Goal: Task Accomplishment & Management: Manage account settings

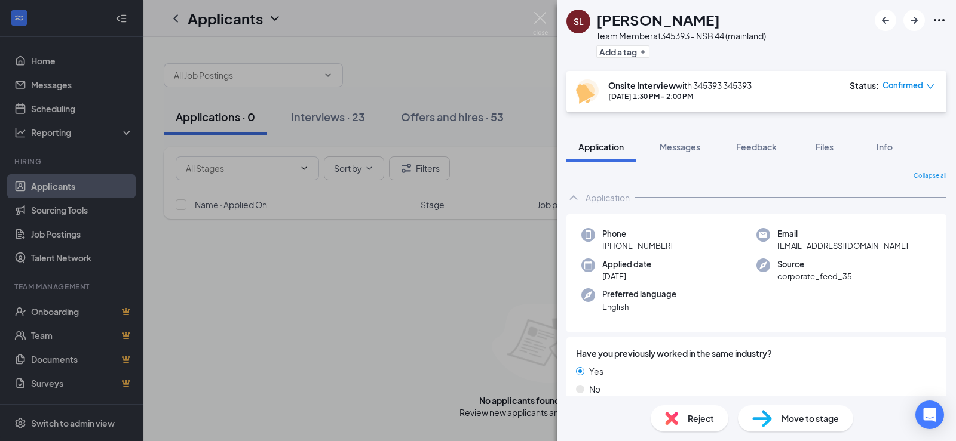
click at [796, 418] on span "Move to stage" at bounding box center [809, 418] width 57 height 13
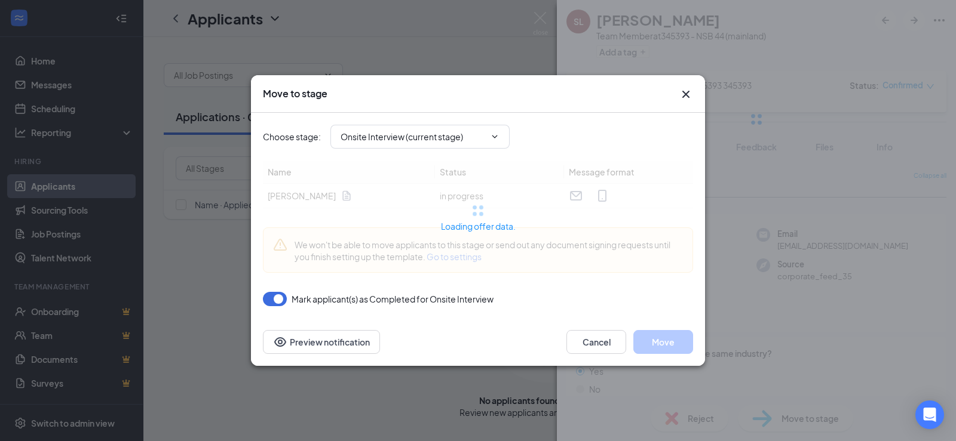
type input "Offer Letter (next stage)"
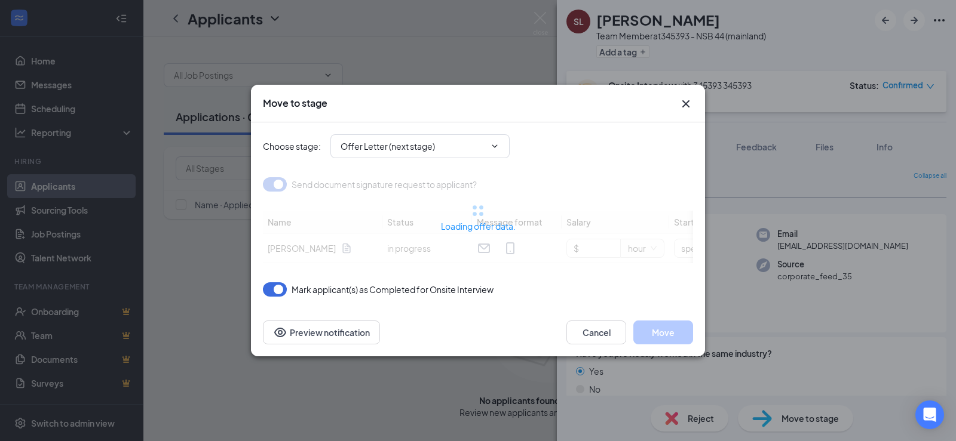
type input "[DATE]"
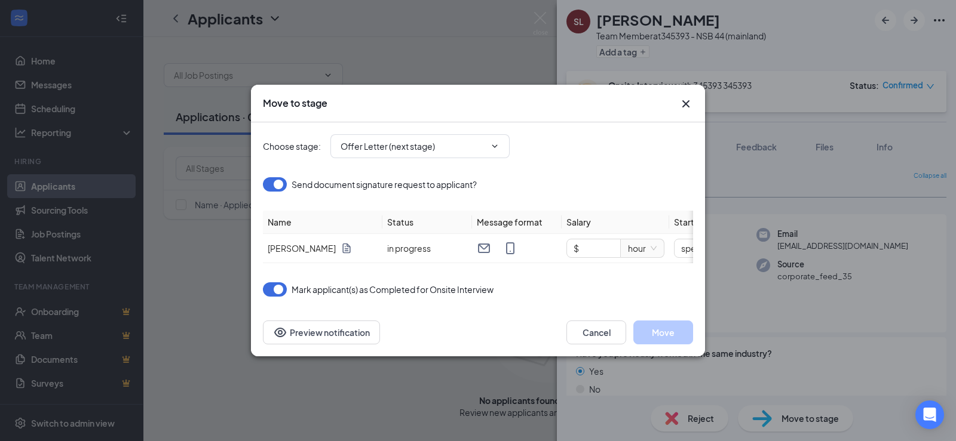
click at [687, 100] on icon "Cross" at bounding box center [685, 103] width 7 height 7
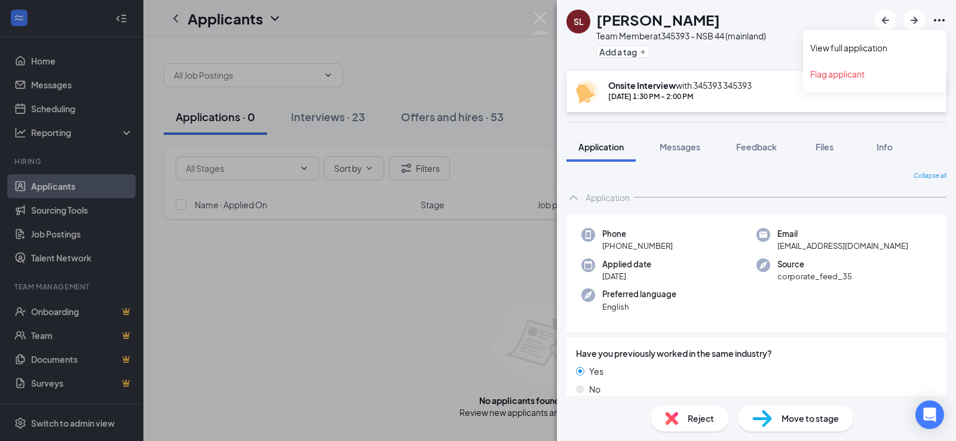
click at [939, 17] on icon "Ellipses" at bounding box center [939, 20] width 14 height 14
click at [538, 16] on img at bounding box center [540, 23] width 15 height 23
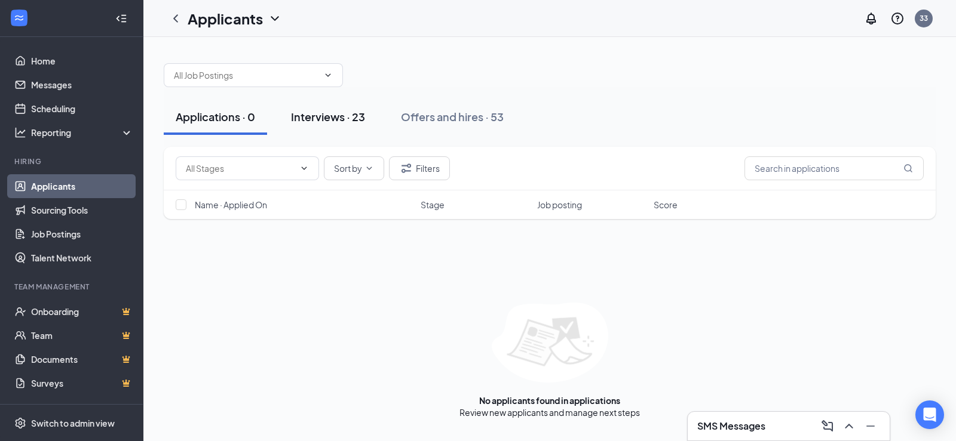
click at [320, 119] on div "Interviews · 23" at bounding box center [328, 116] width 74 height 15
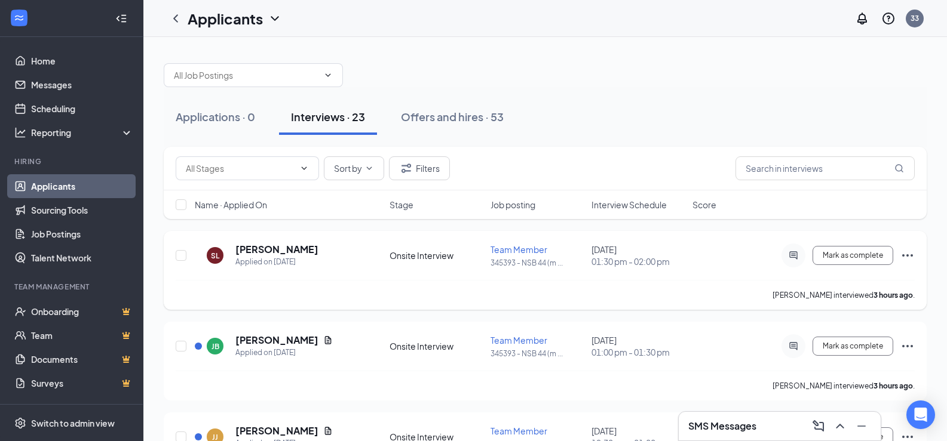
click at [909, 255] on icon "Ellipses" at bounding box center [907, 255] width 14 height 14
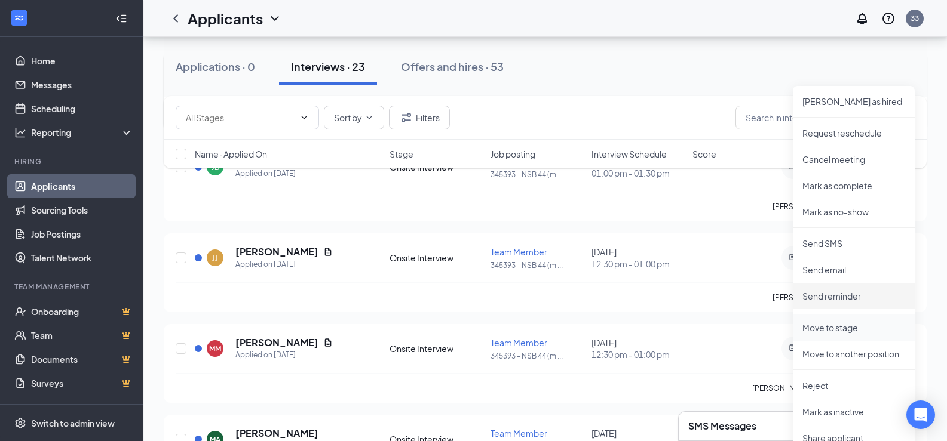
scroll to position [239, 0]
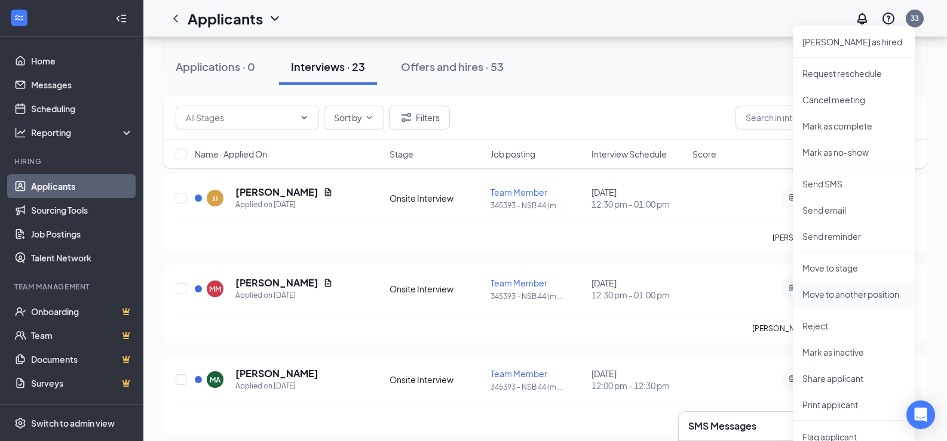
click at [847, 294] on p "Move to another position" at bounding box center [853, 295] width 103 height 12
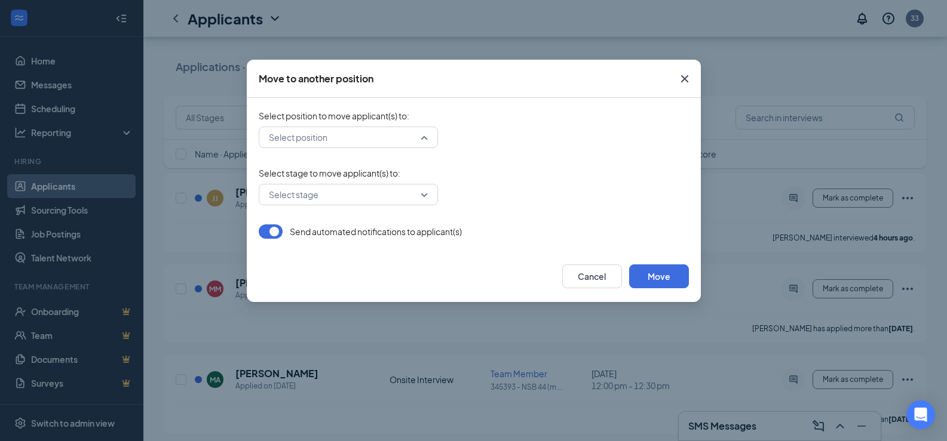
click at [427, 136] on div "Select position" at bounding box center [348, 138] width 179 height 22
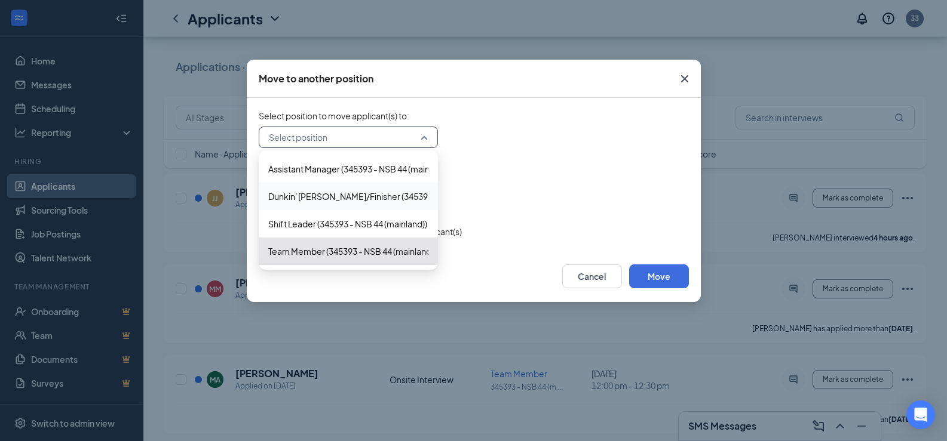
click at [334, 200] on span "Dunkin' [PERSON_NAME]/Finisher (345393 - NSB 44 (mainland))" at bounding box center [389, 196] width 243 height 13
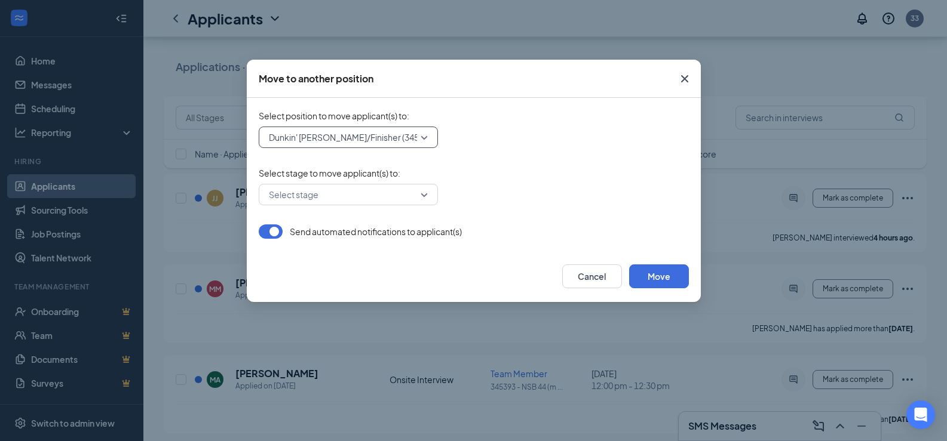
click at [584, 130] on div "279756 Dunkin' [PERSON_NAME]/Finisher (345393 - NSB 44 (mainland)) 279594 27975…" at bounding box center [474, 138] width 430 height 22
click at [653, 278] on button "Move" at bounding box center [659, 277] width 60 height 24
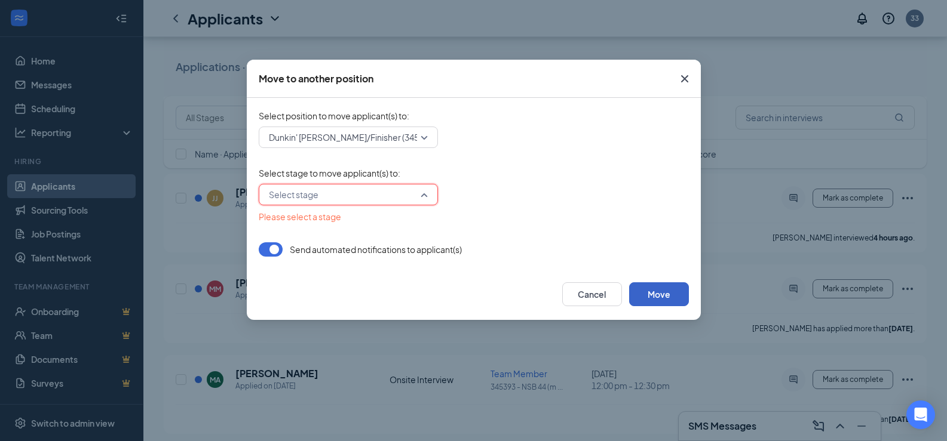
click at [425, 190] on div "Select stage" at bounding box center [348, 195] width 179 height 22
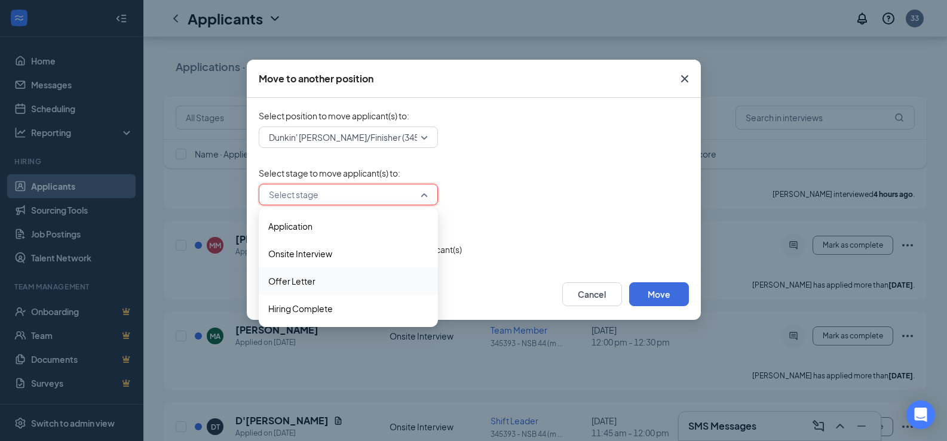
scroll to position [299, 0]
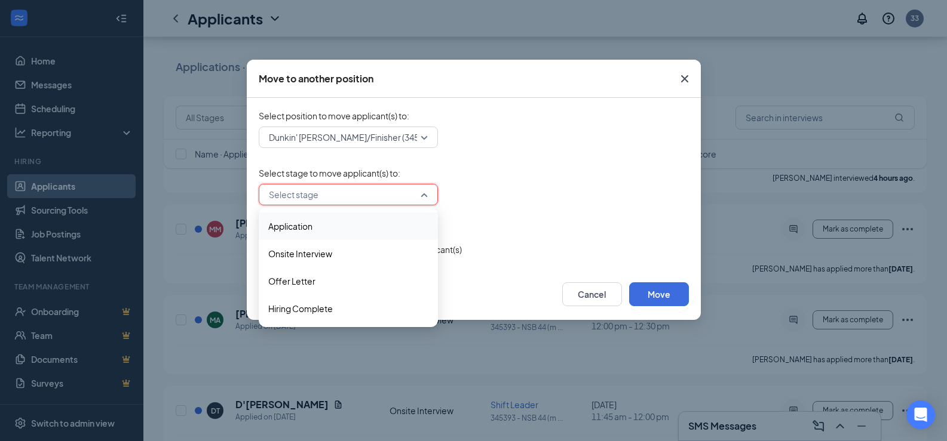
click at [308, 225] on span "Application" at bounding box center [290, 226] width 44 height 13
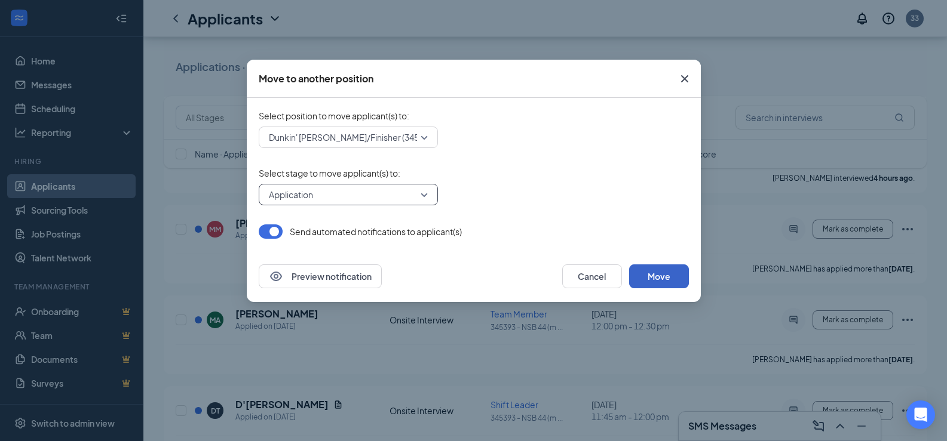
click at [667, 275] on button "Move" at bounding box center [659, 277] width 60 height 24
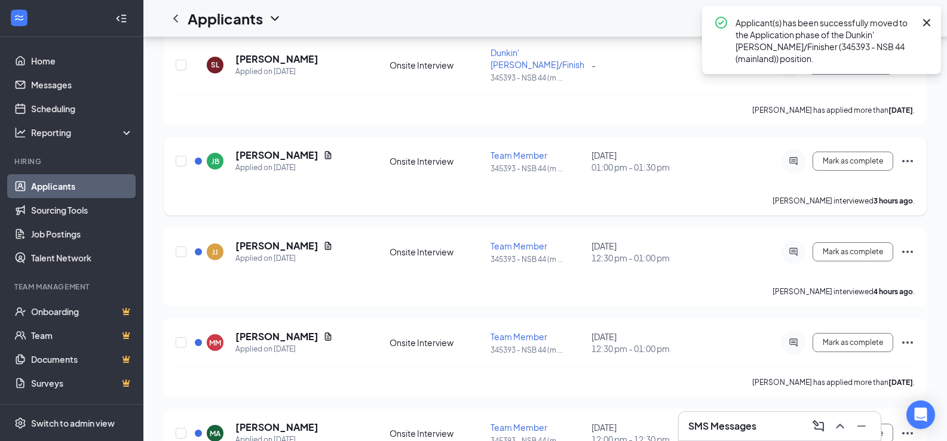
scroll to position [0, 0]
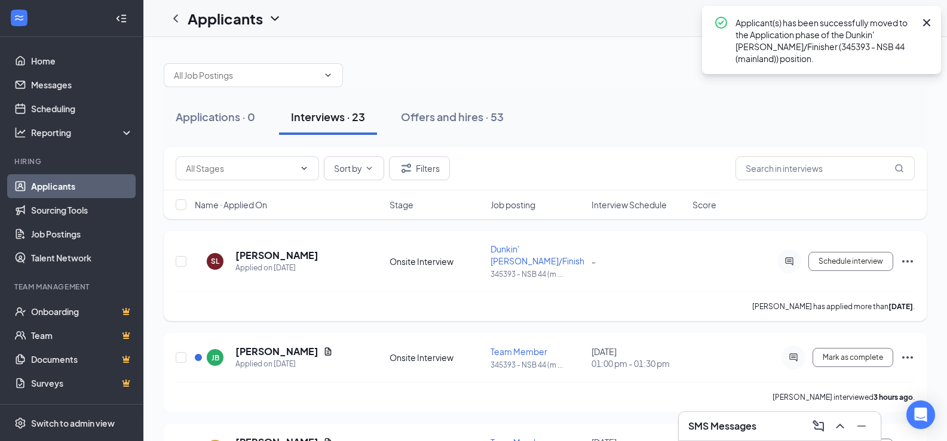
click at [910, 254] on icon "Ellipses" at bounding box center [907, 261] width 14 height 14
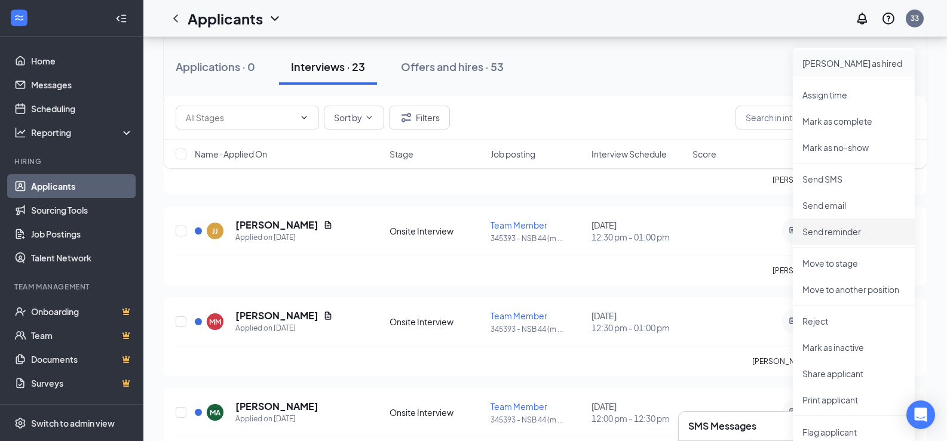
scroll to position [239, 0]
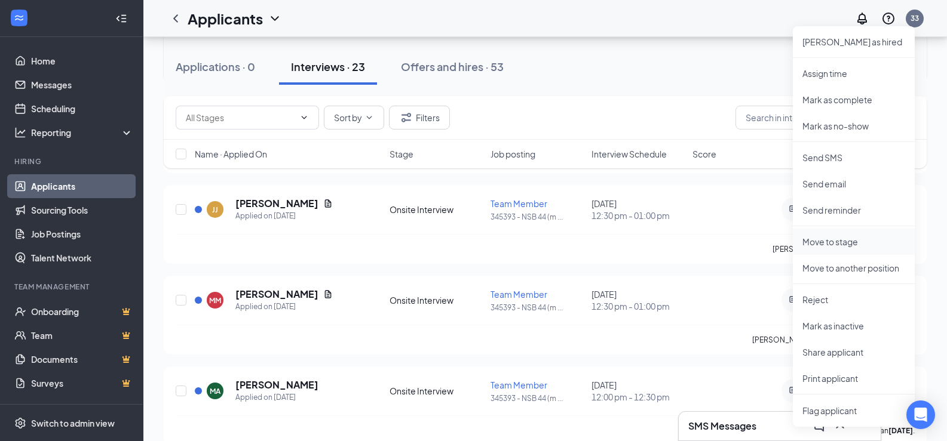
click at [839, 241] on p "Move to stage" at bounding box center [853, 242] width 103 height 12
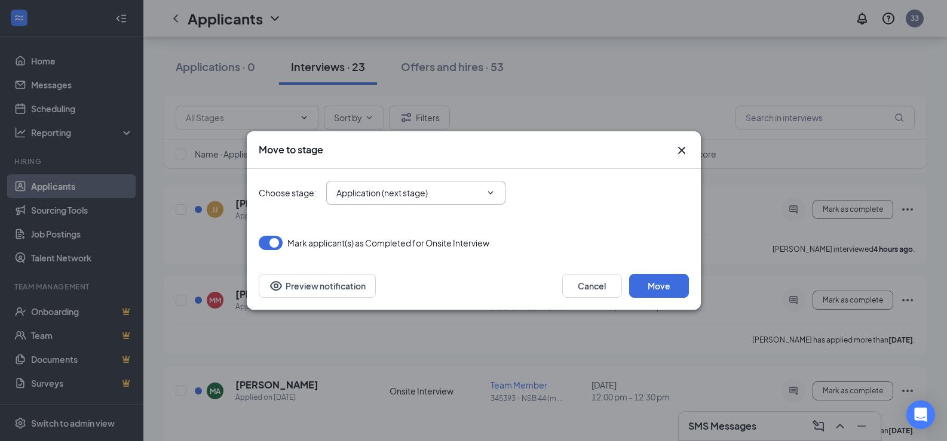
click at [484, 190] on span at bounding box center [489, 193] width 12 height 10
click at [490, 191] on icon "ChevronDown" at bounding box center [491, 193] width 10 height 10
click at [681, 151] on icon "Cross" at bounding box center [680, 150] width 7 height 7
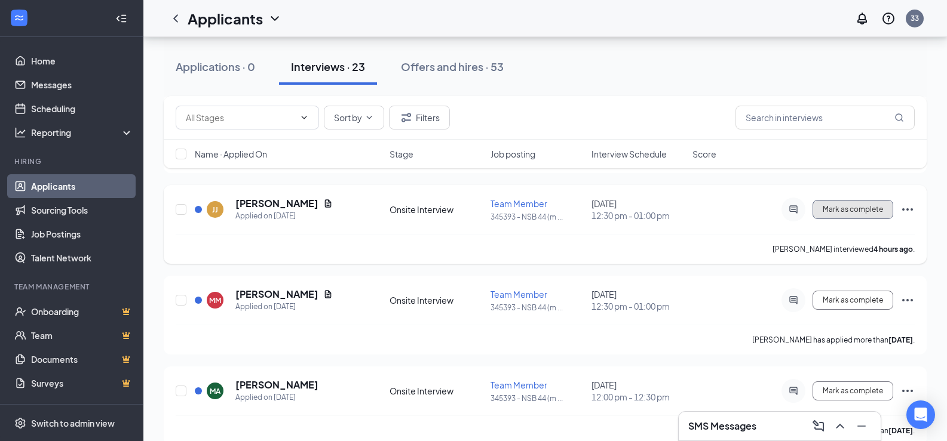
click at [840, 205] on span "Mark as complete" at bounding box center [853, 209] width 60 height 8
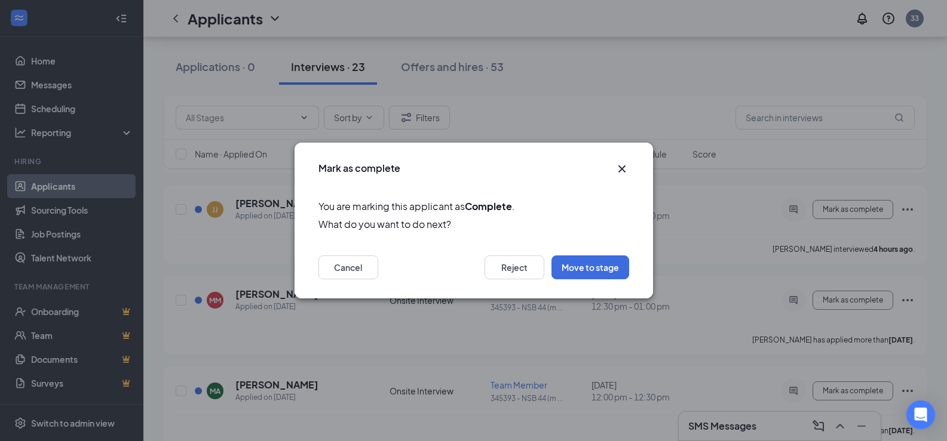
click at [621, 164] on icon "Cross" at bounding box center [622, 169] width 14 height 14
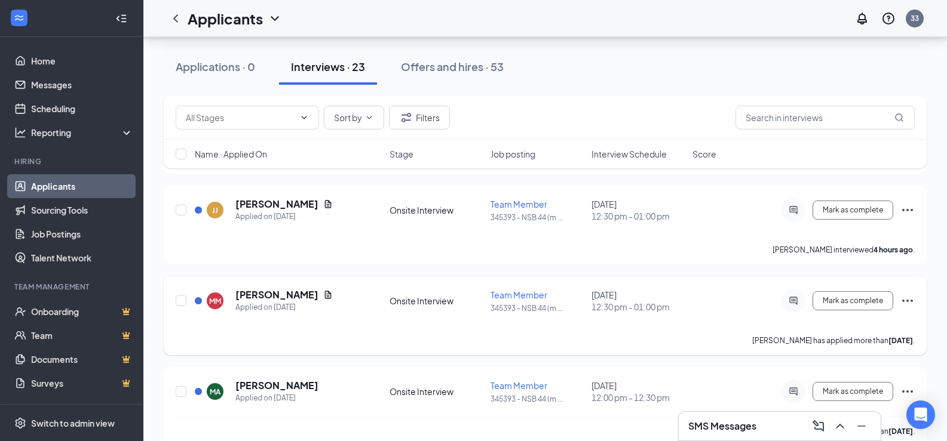
scroll to position [0, 0]
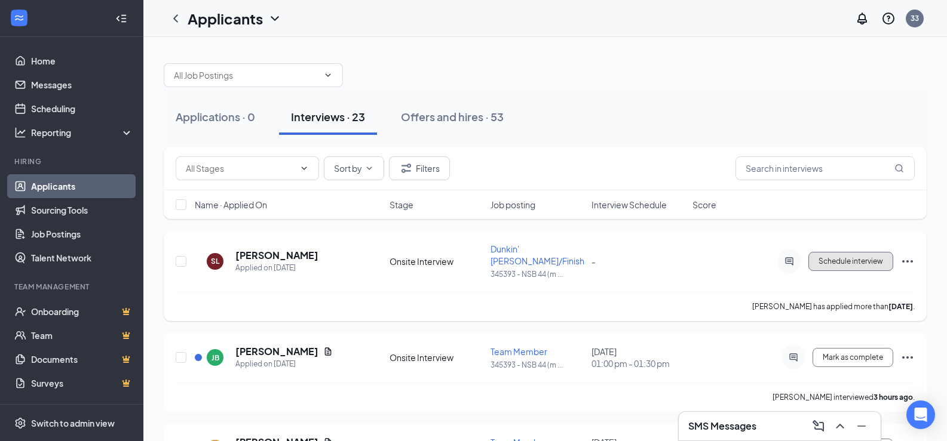
click at [849, 257] on span "Schedule interview" at bounding box center [850, 261] width 65 height 8
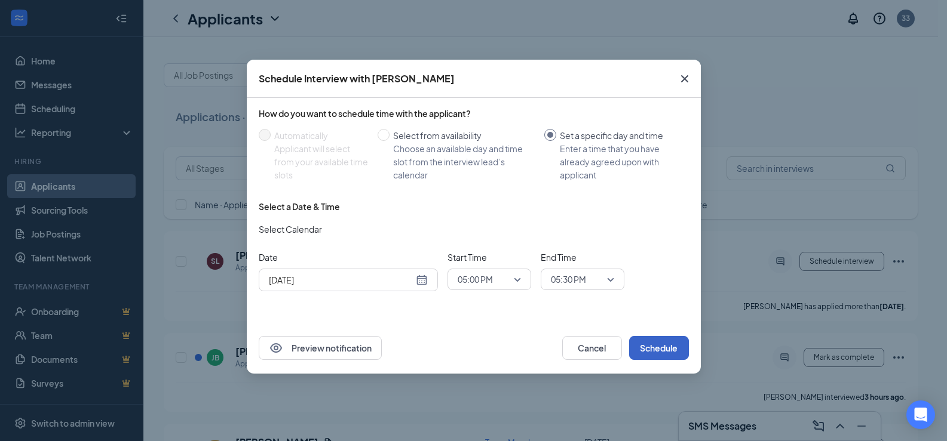
click at [658, 345] on button "Schedule" at bounding box center [659, 348] width 60 height 24
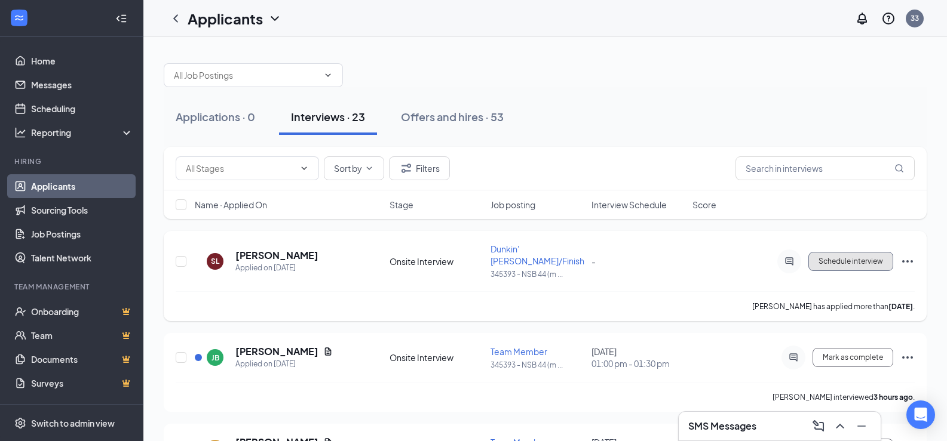
click at [857, 259] on span "Schedule interview" at bounding box center [850, 261] width 65 height 8
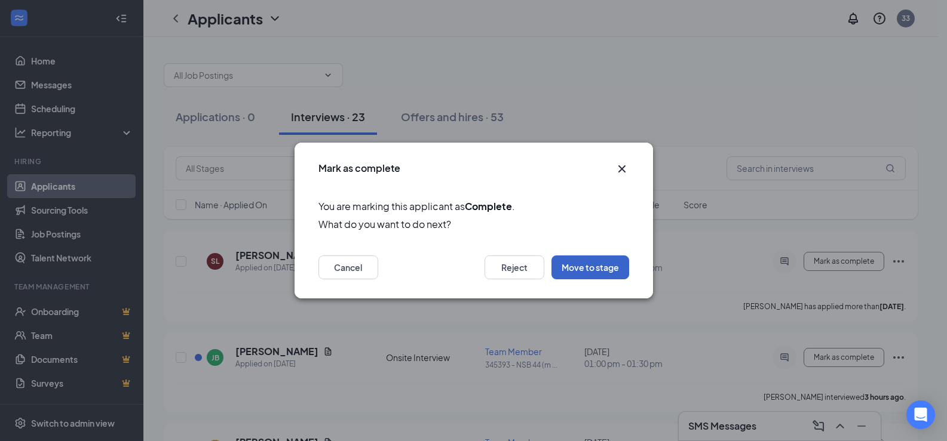
click at [576, 269] on button "Move to stage" at bounding box center [590, 268] width 78 height 24
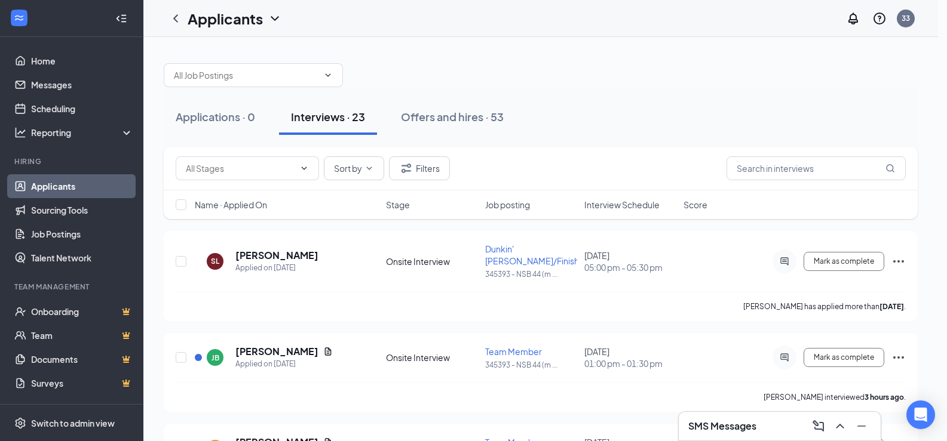
type input "Offer Letter (next stage)"
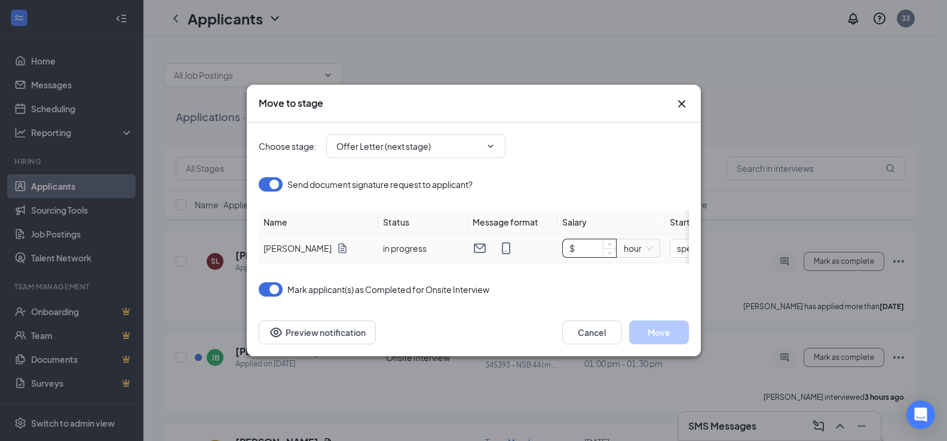
click at [593, 245] on input "$" at bounding box center [589, 249] width 53 height 18
type input "$ 14"
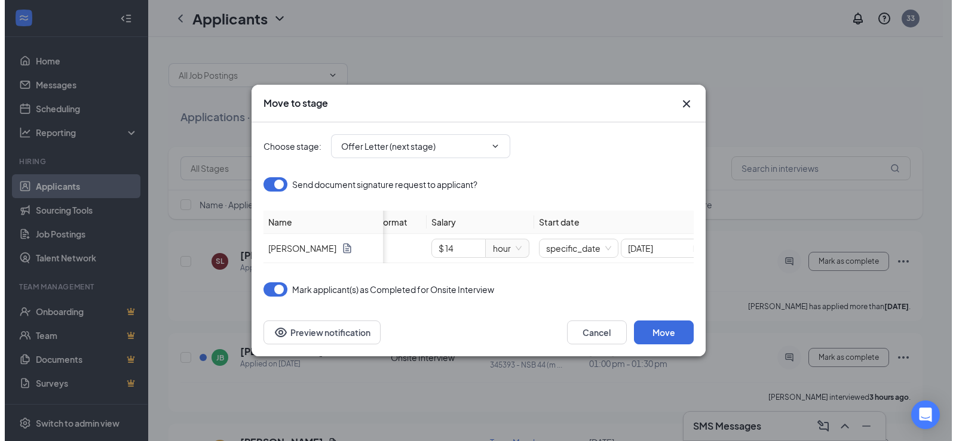
scroll to position [0, 155]
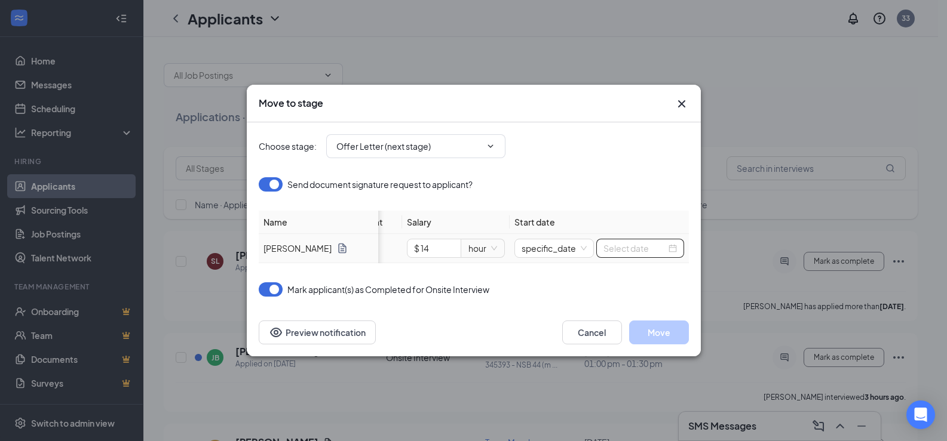
click at [626, 245] on input at bounding box center [634, 248] width 63 height 13
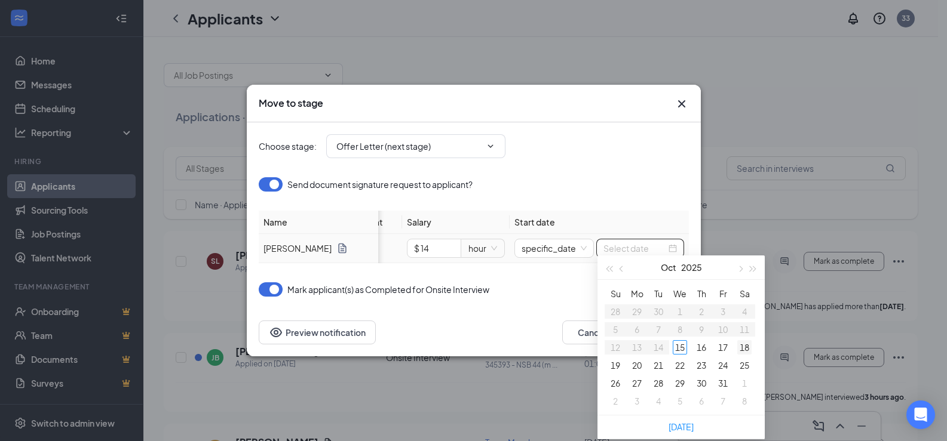
type input "[DATE]"
click at [746, 348] on div "18" at bounding box center [744, 347] width 14 height 14
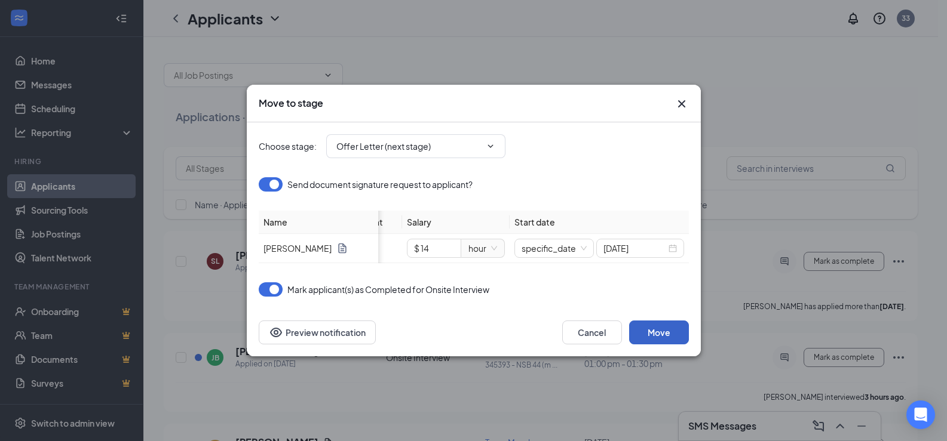
click at [665, 336] on button "Move" at bounding box center [659, 333] width 60 height 24
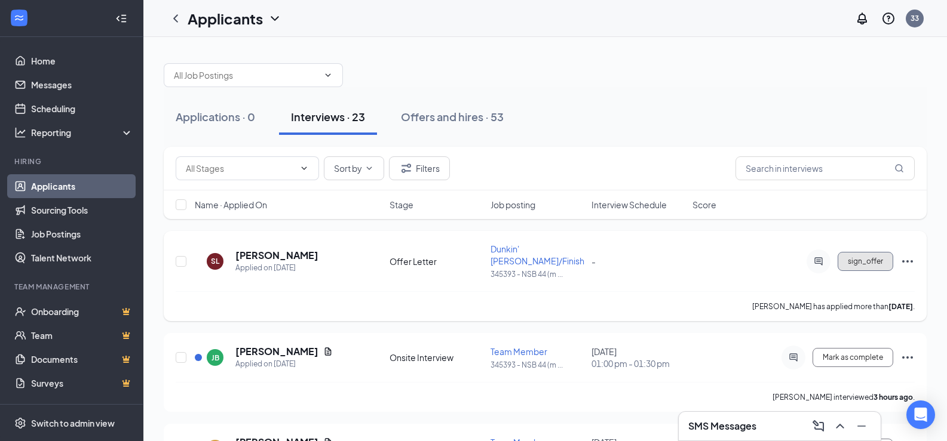
click at [864, 257] on span "sign_offer" at bounding box center [865, 261] width 35 height 8
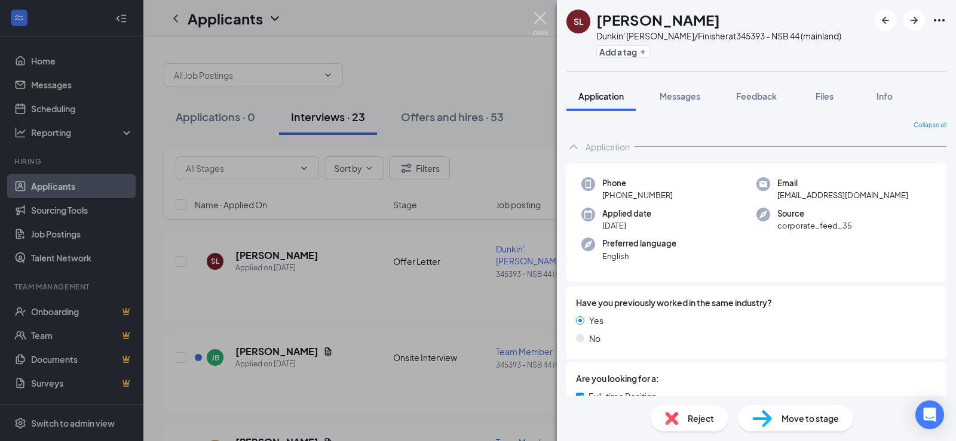
click at [538, 15] on img at bounding box center [540, 23] width 15 height 23
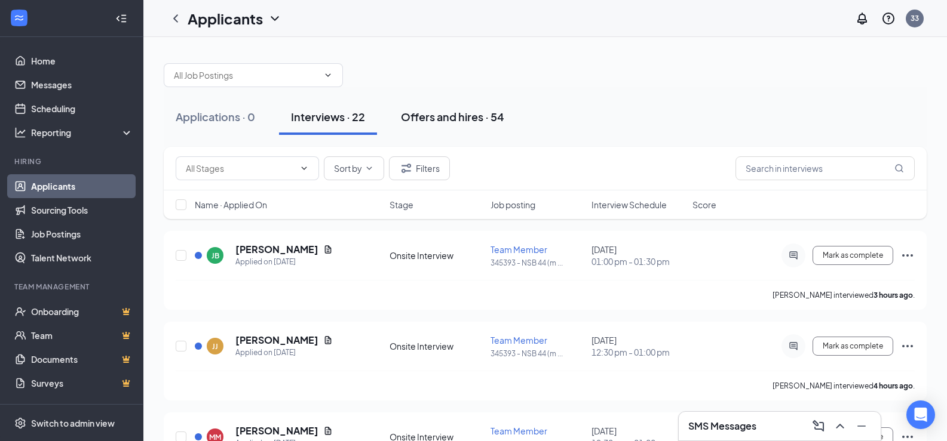
click at [459, 124] on div "Offers and hires · 54" at bounding box center [452, 116] width 103 height 15
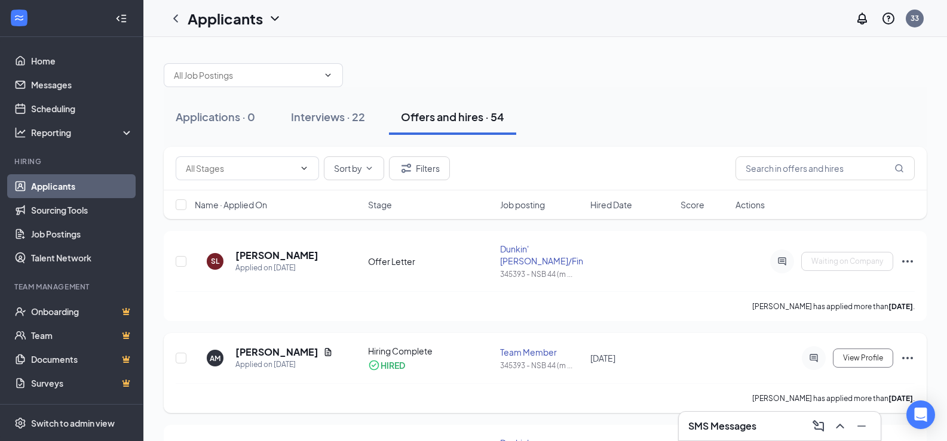
click at [907, 358] on icon "Ellipses" at bounding box center [907, 358] width 11 height 2
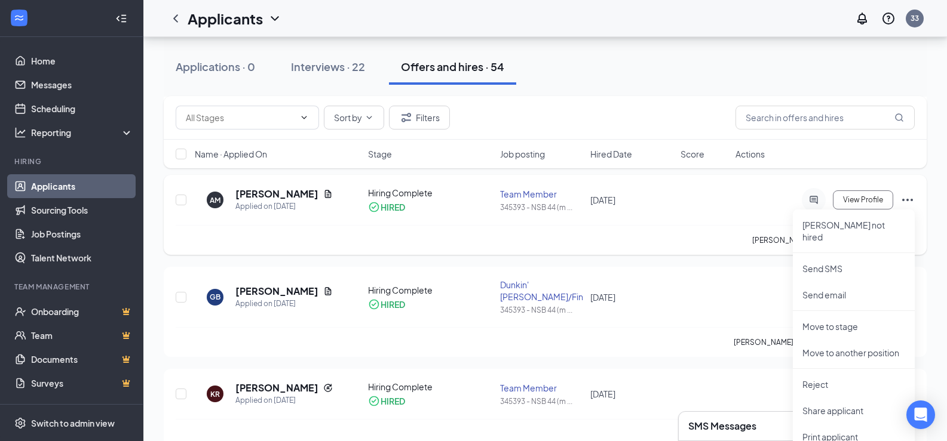
scroll to position [179, 0]
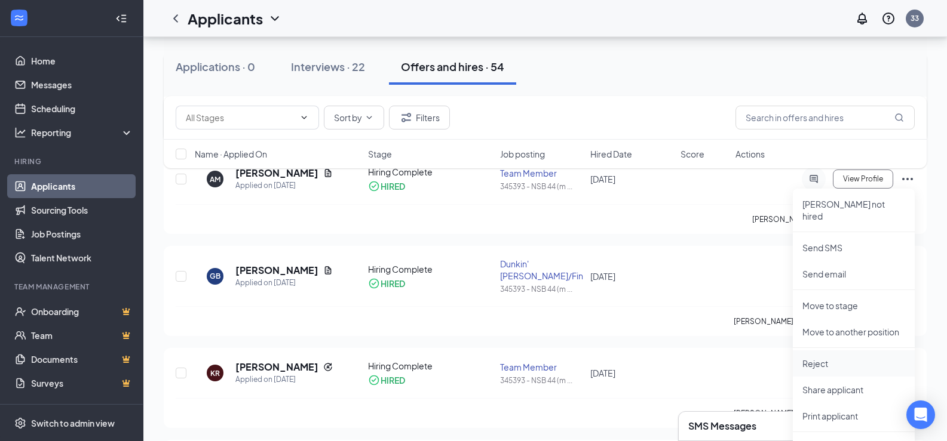
click at [825, 358] on p "Reject" at bounding box center [853, 364] width 103 height 12
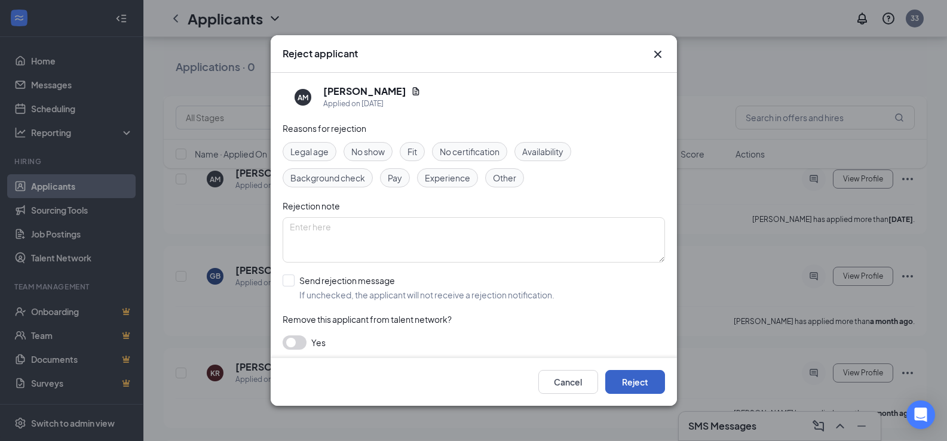
click at [628, 379] on button "Reject" at bounding box center [635, 382] width 60 height 24
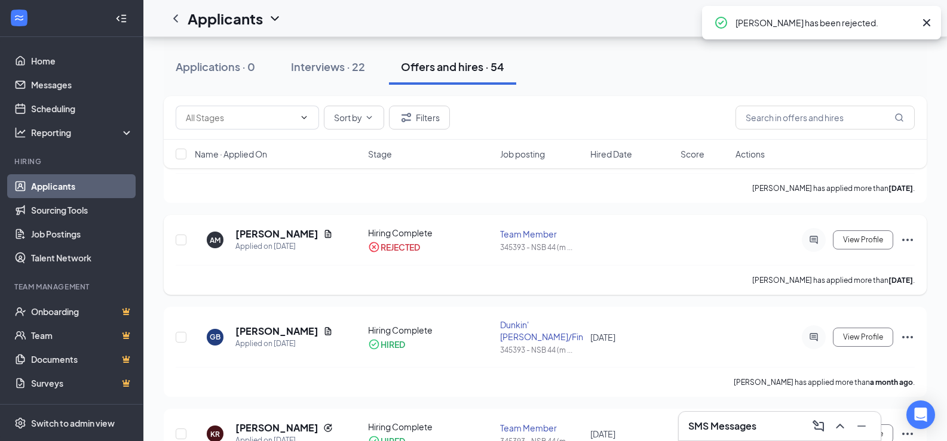
scroll to position [0, 0]
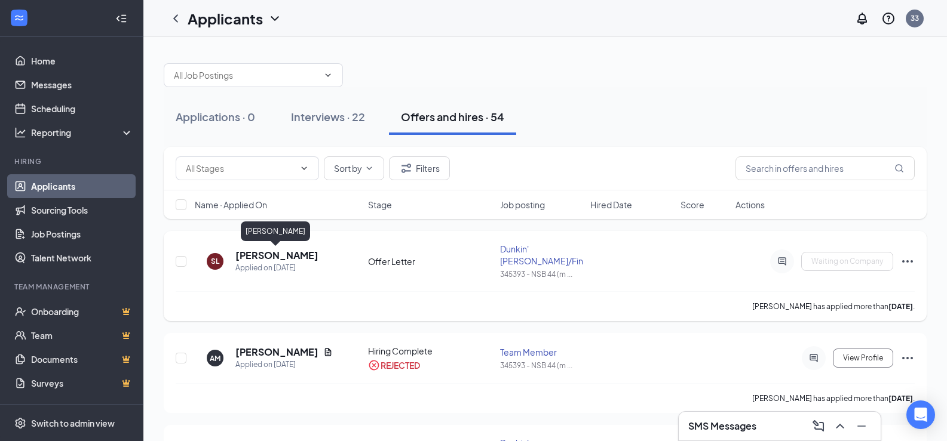
click at [273, 254] on h5 "[PERSON_NAME]" at bounding box center [276, 255] width 83 height 13
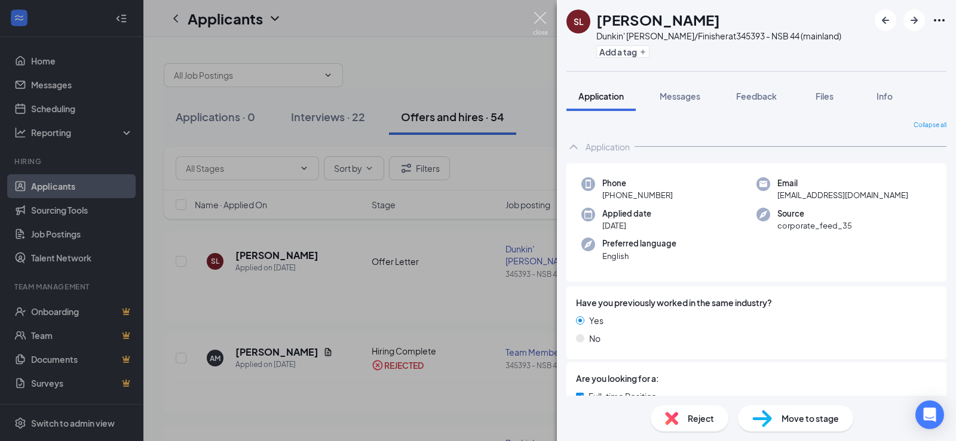
click at [539, 21] on img at bounding box center [540, 23] width 15 height 23
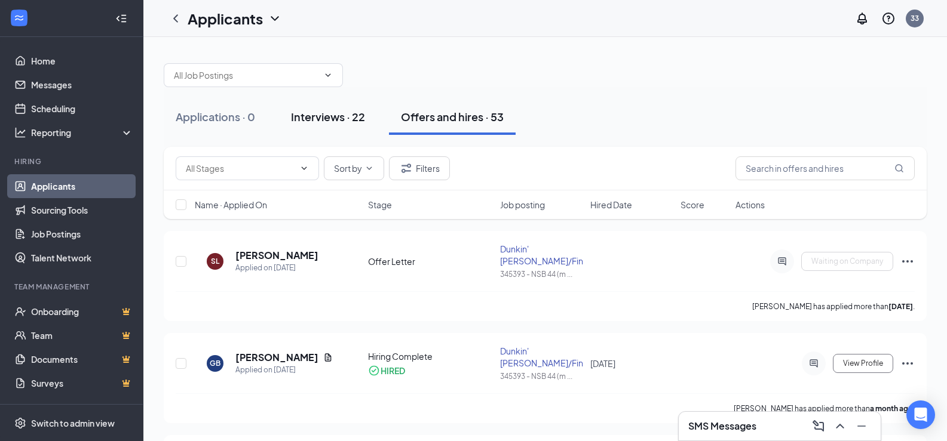
click at [340, 115] on div "Interviews · 22" at bounding box center [328, 116] width 74 height 15
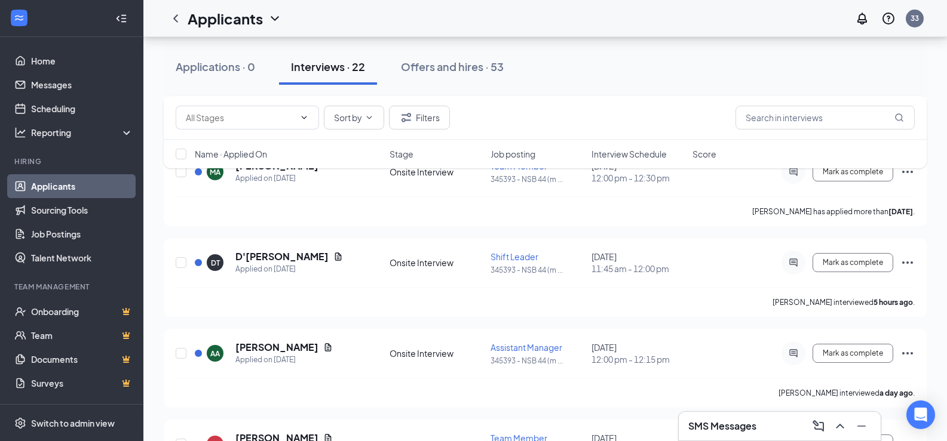
scroll to position [358, 0]
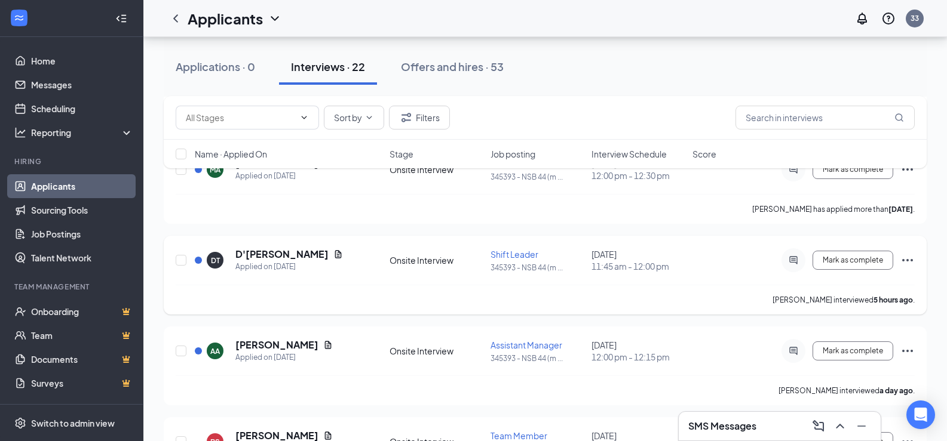
click at [908, 259] on icon "Ellipses" at bounding box center [907, 260] width 14 height 14
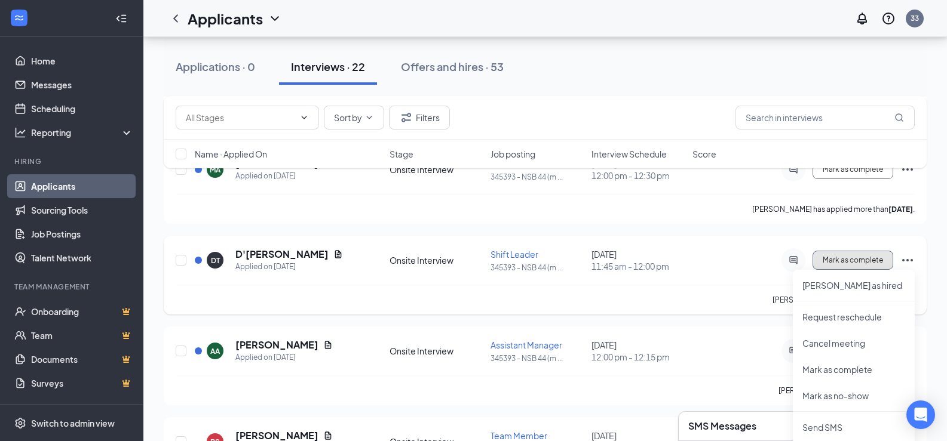
click at [851, 261] on span "Mark as complete" at bounding box center [853, 260] width 60 height 8
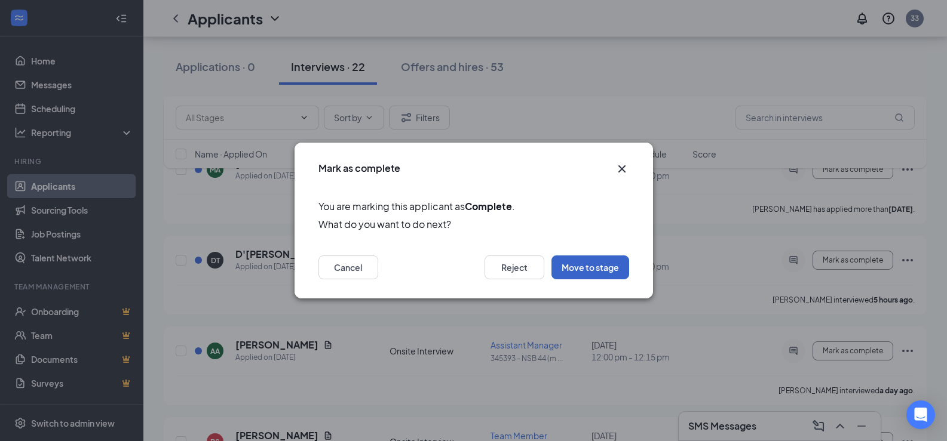
click at [604, 266] on button "Move to stage" at bounding box center [590, 268] width 78 height 24
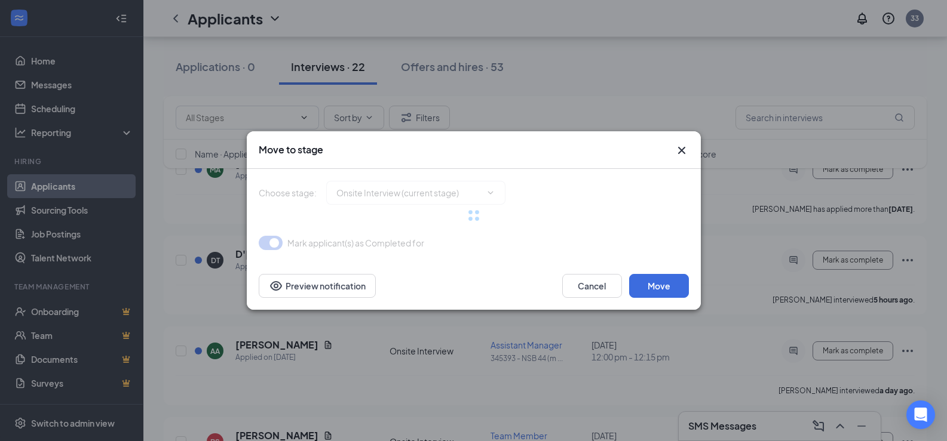
type input "Offer Letter (next stage)"
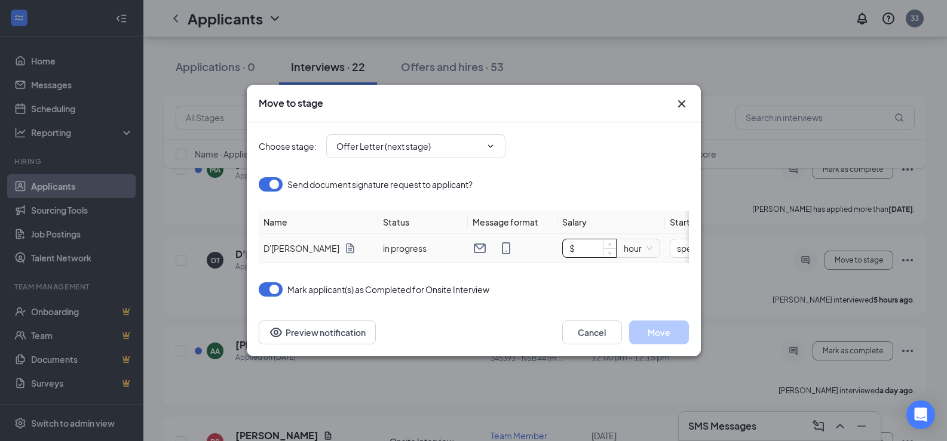
click at [591, 243] on input "$" at bounding box center [589, 249] width 53 height 18
type input "$ 14"
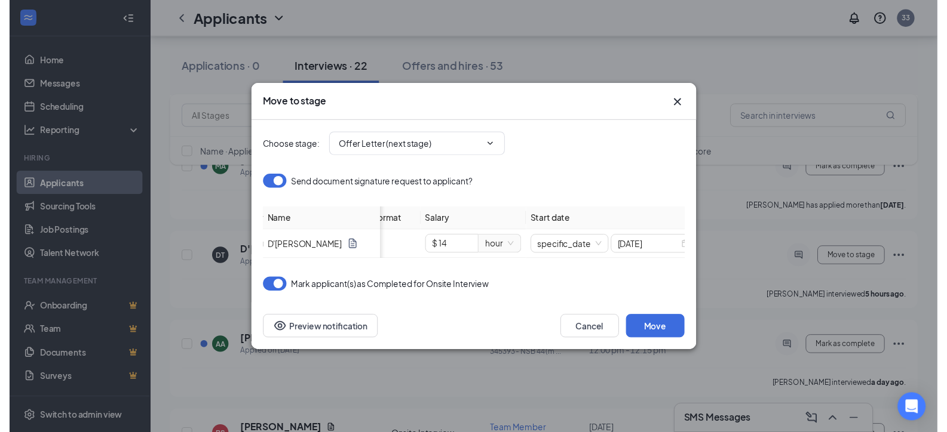
scroll to position [0, 155]
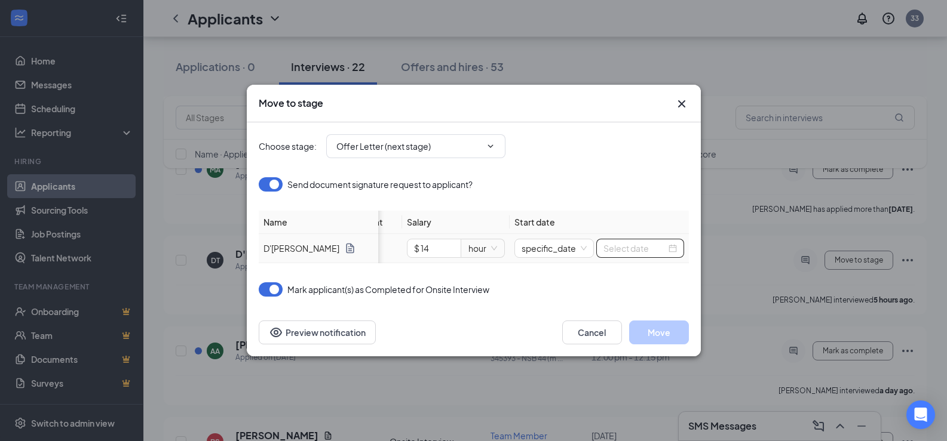
click at [649, 246] on input at bounding box center [634, 248] width 63 height 13
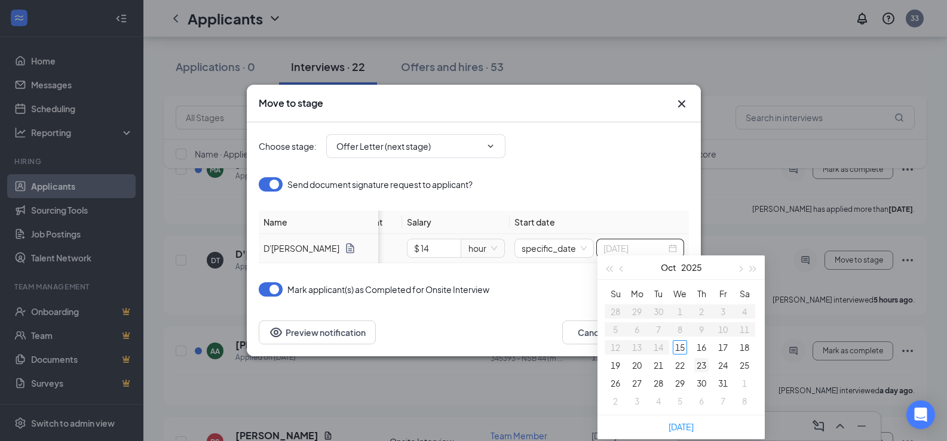
click at [700, 362] on div "23" at bounding box center [701, 365] width 14 height 14
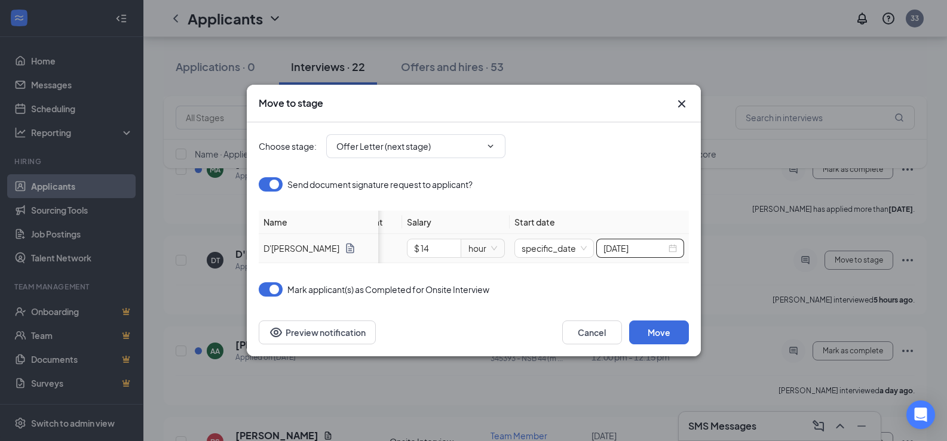
click at [677, 249] on div "[DATE]" at bounding box center [640, 248] width 88 height 19
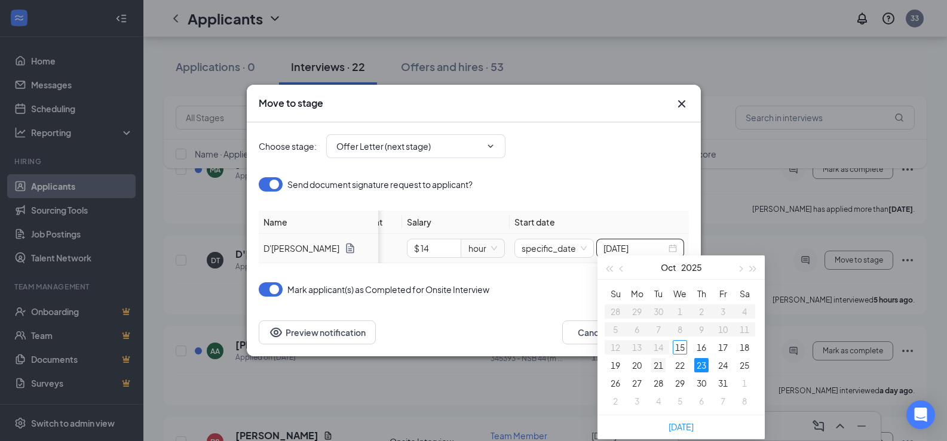
type input "[DATE]"
click at [659, 366] on div "21" at bounding box center [658, 365] width 14 height 14
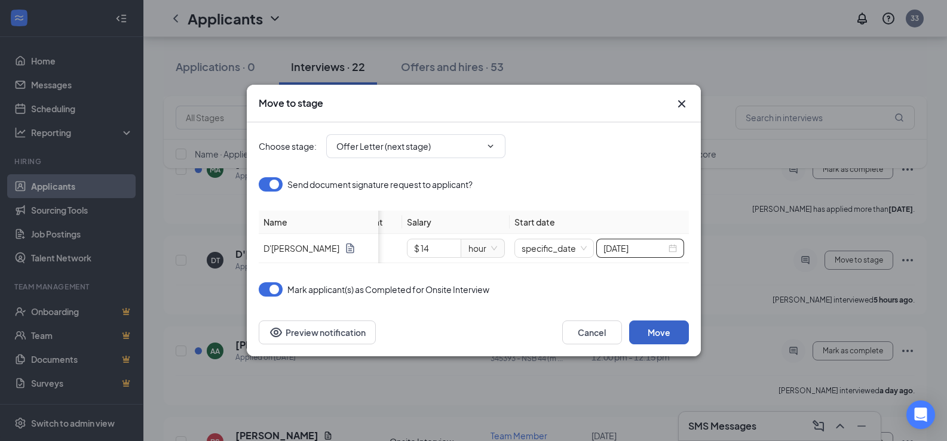
click at [658, 337] on button "Move" at bounding box center [659, 333] width 60 height 24
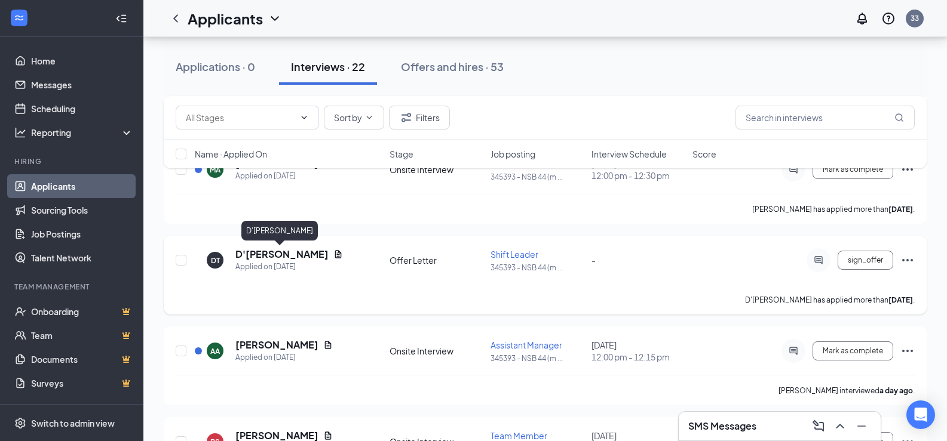
click at [274, 254] on h5 "D'[PERSON_NAME]" at bounding box center [281, 254] width 93 height 13
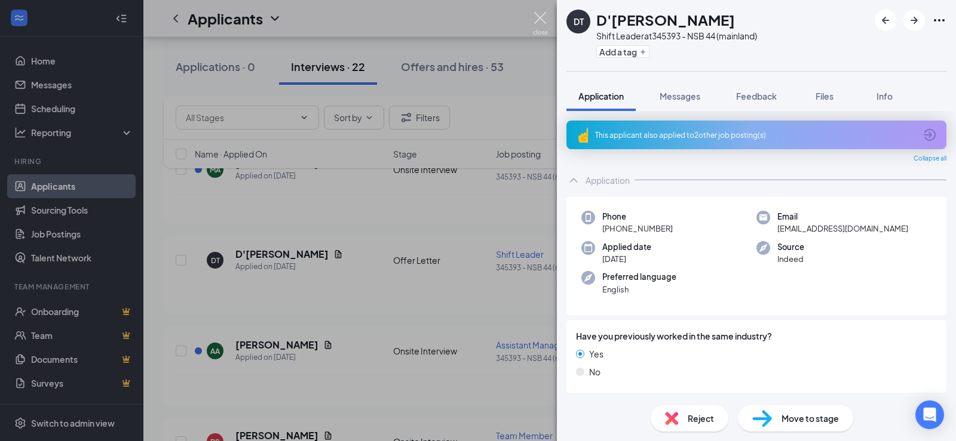
drag, startPoint x: 541, startPoint y: 19, endPoint x: 7, endPoint y: 4, distance: 534.8
click at [541, 18] on img at bounding box center [540, 23] width 15 height 23
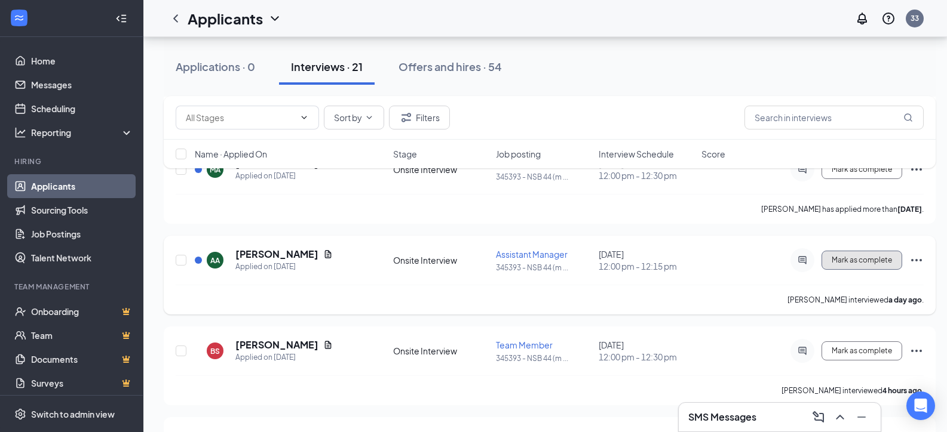
click at [875, 265] on button "Mark as complete" at bounding box center [861, 260] width 81 height 19
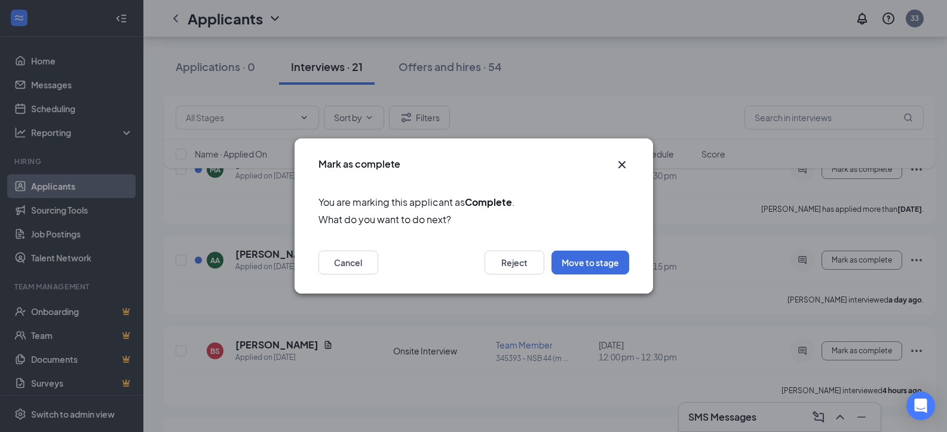
click at [620, 162] on icon "Cross" at bounding box center [621, 164] width 7 height 7
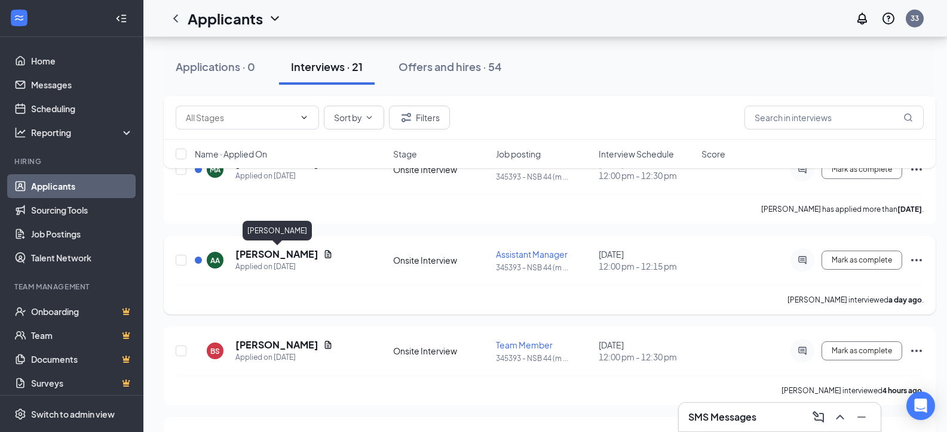
click at [294, 253] on h5 "[PERSON_NAME]" at bounding box center [276, 254] width 83 height 13
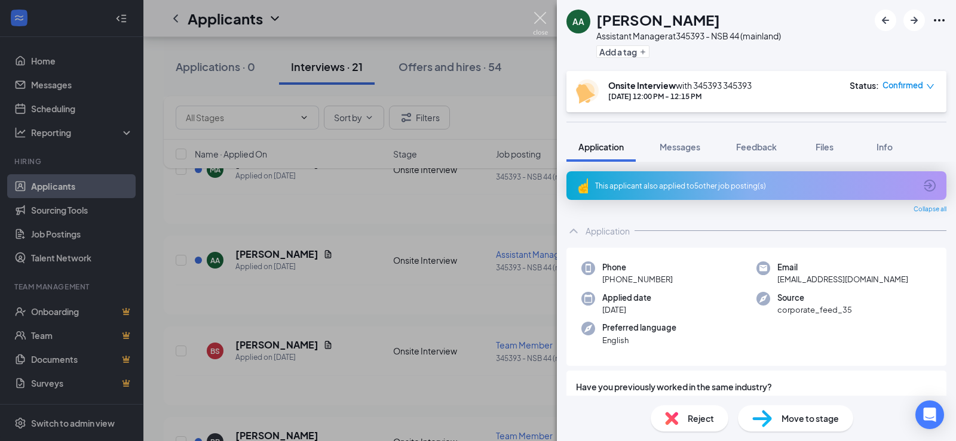
click at [536, 23] on img at bounding box center [540, 23] width 15 height 23
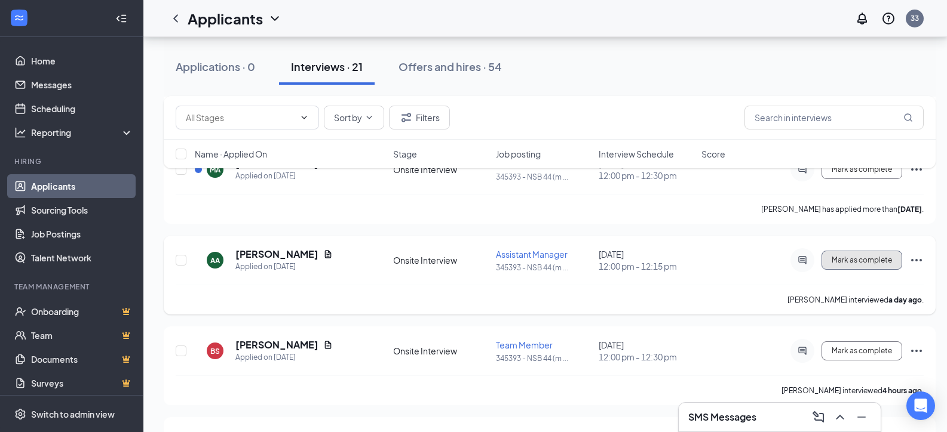
click at [857, 262] on span "Mark as complete" at bounding box center [861, 260] width 60 height 8
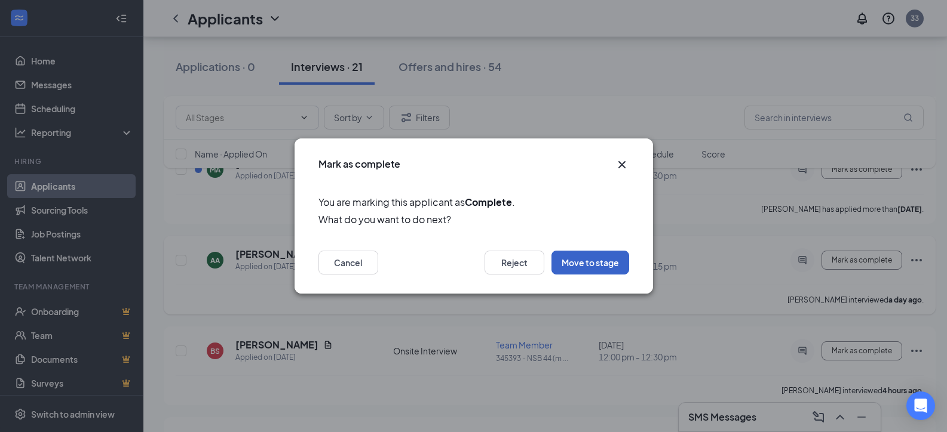
click at [604, 265] on button "Move to stage" at bounding box center [590, 263] width 78 height 24
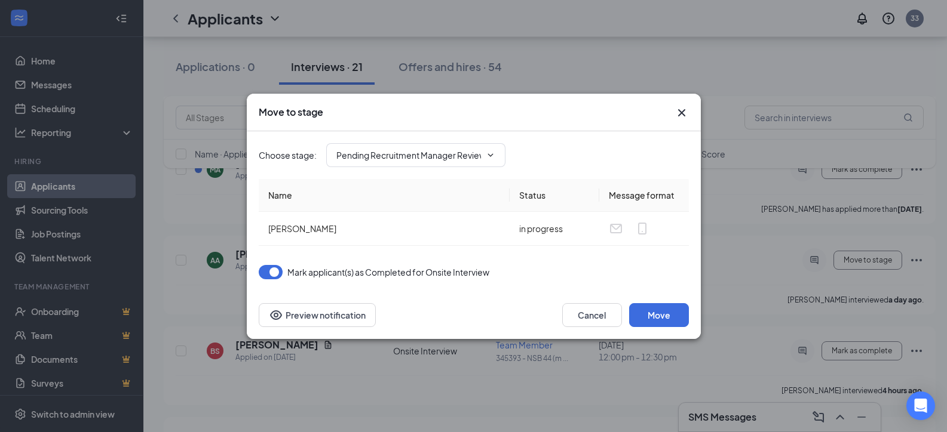
click at [685, 113] on icon "Cross" at bounding box center [681, 113] width 14 height 14
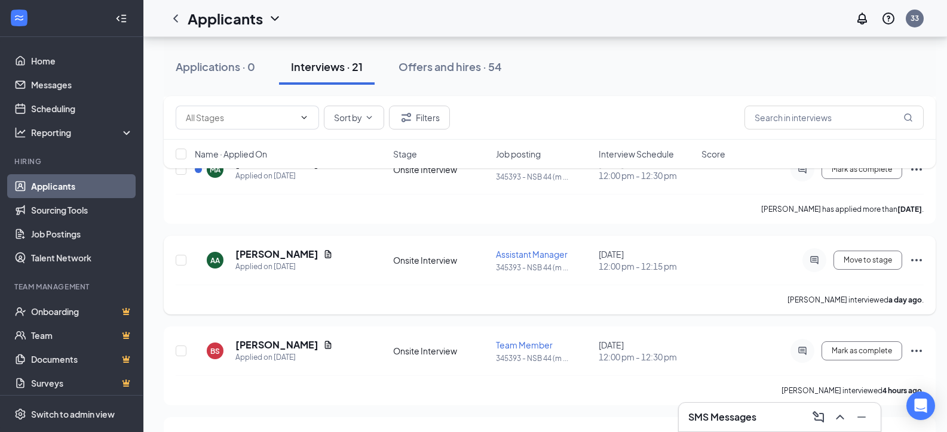
click at [918, 259] on icon "Ellipses" at bounding box center [916, 260] width 14 height 14
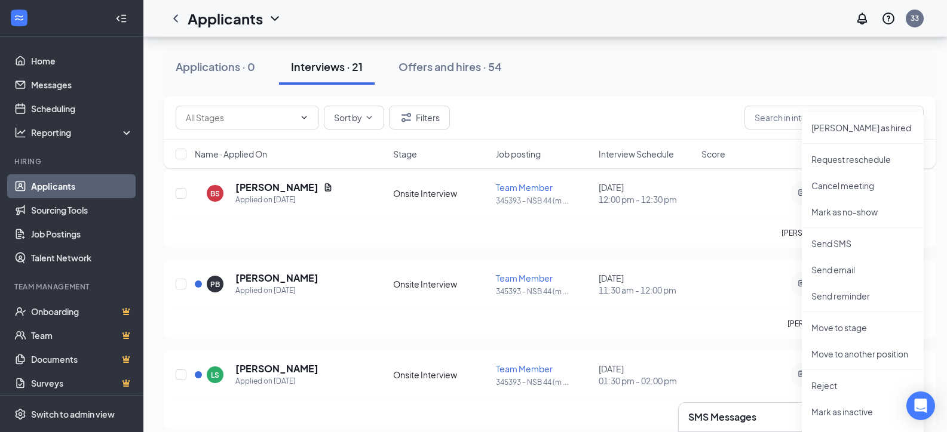
scroll to position [538, 0]
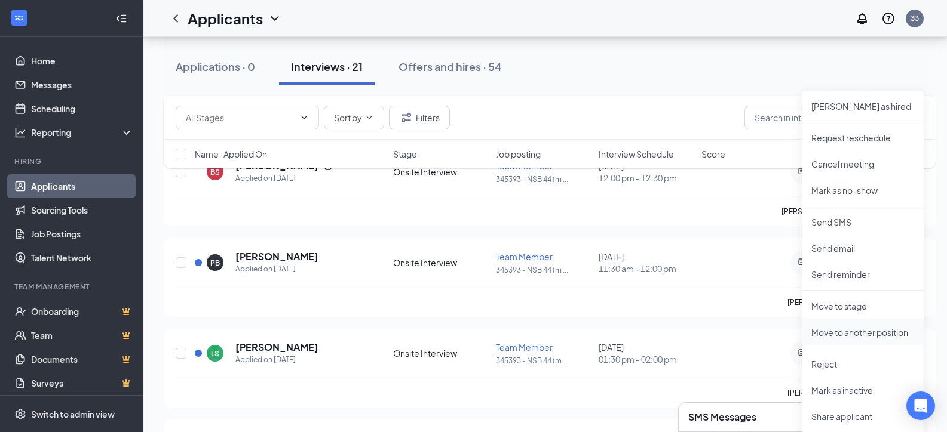
click at [866, 330] on p "Move to another position" at bounding box center [862, 333] width 103 height 12
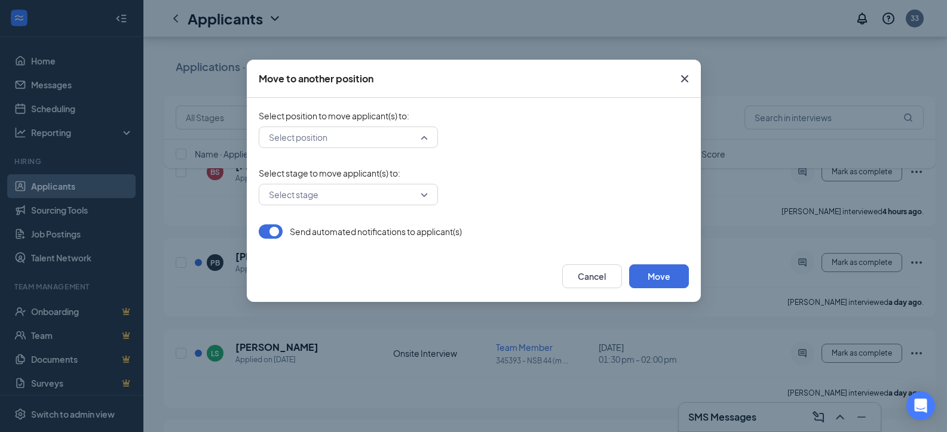
click at [422, 139] on input "search" at bounding box center [344, 137] width 156 height 20
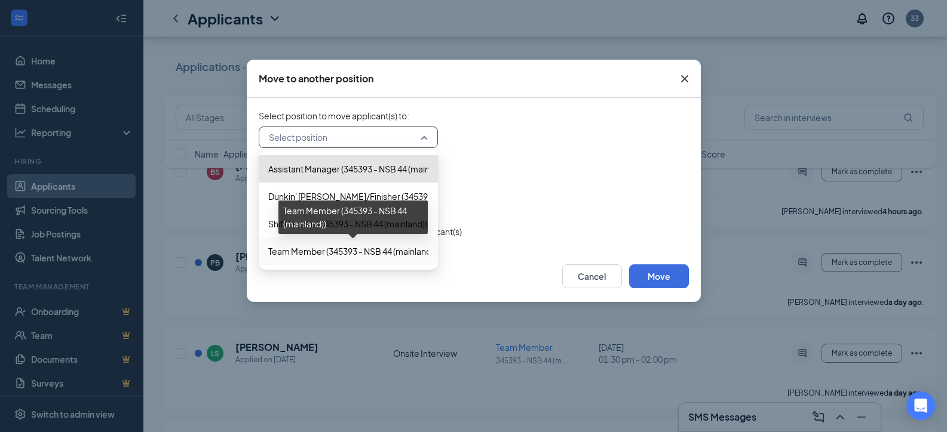
click at [351, 250] on span "Team Member (345393 - NSB 44 (mainland))" at bounding box center [352, 251] width 168 height 13
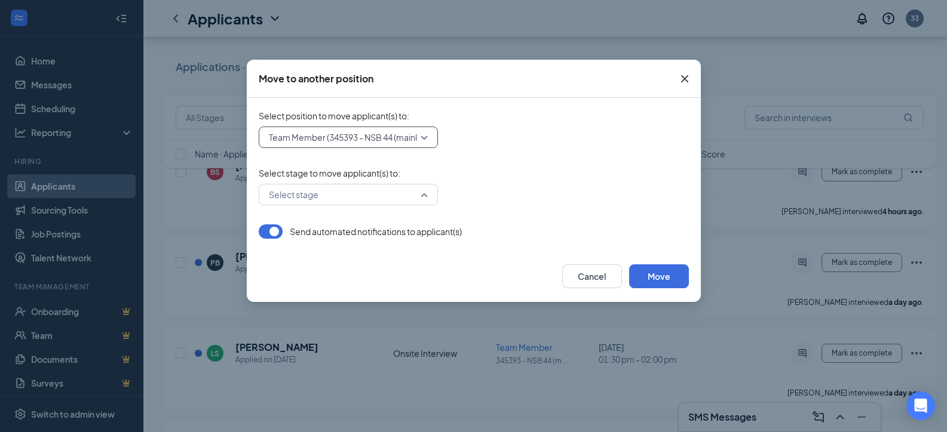
click at [423, 185] on div "Select stage" at bounding box center [348, 195] width 179 height 22
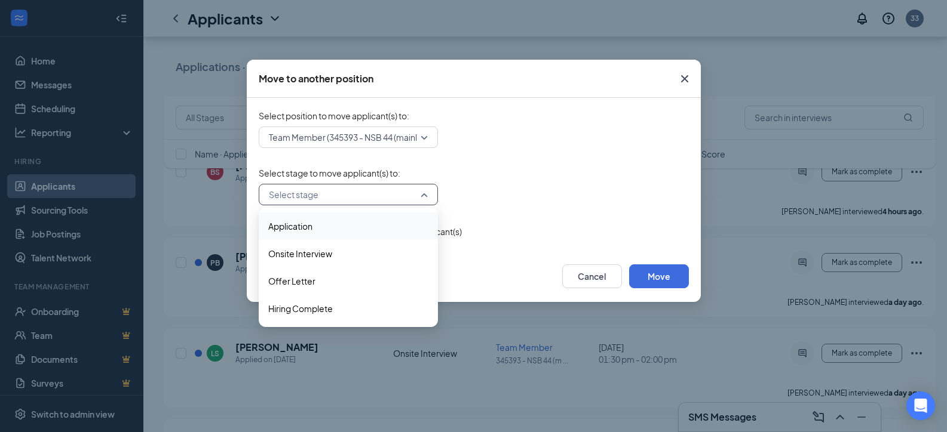
click at [300, 226] on span "Application" at bounding box center [290, 226] width 44 height 13
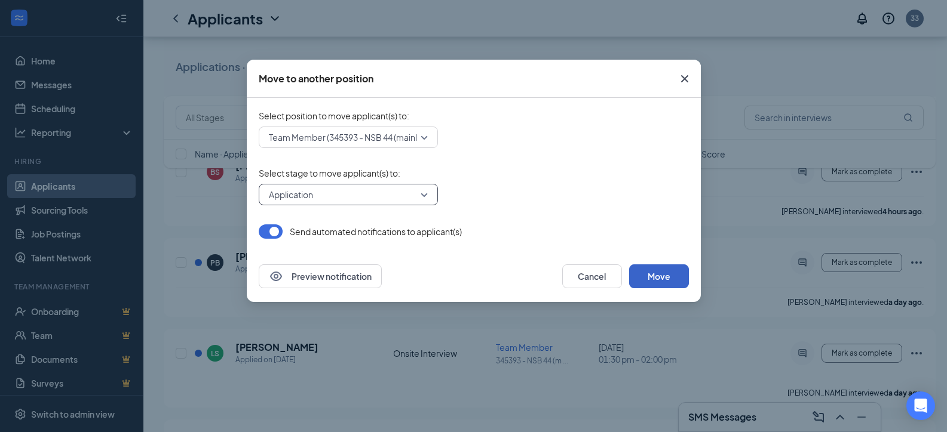
click at [664, 280] on button "Move" at bounding box center [659, 277] width 60 height 24
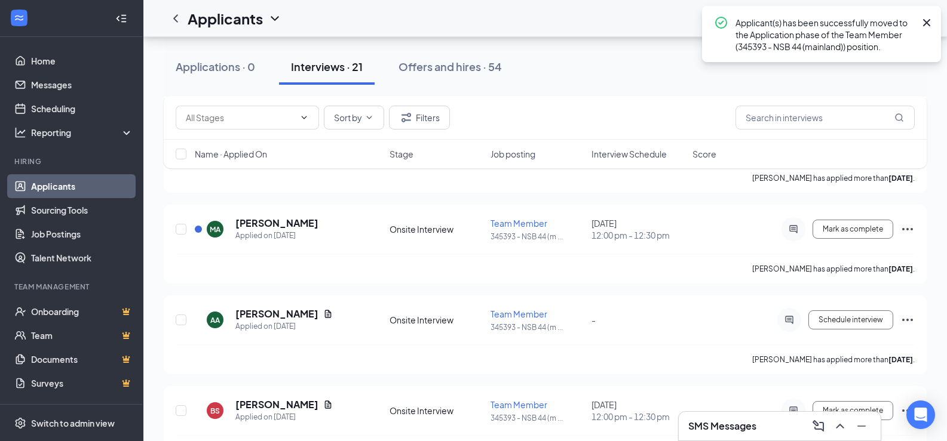
scroll to position [358, 0]
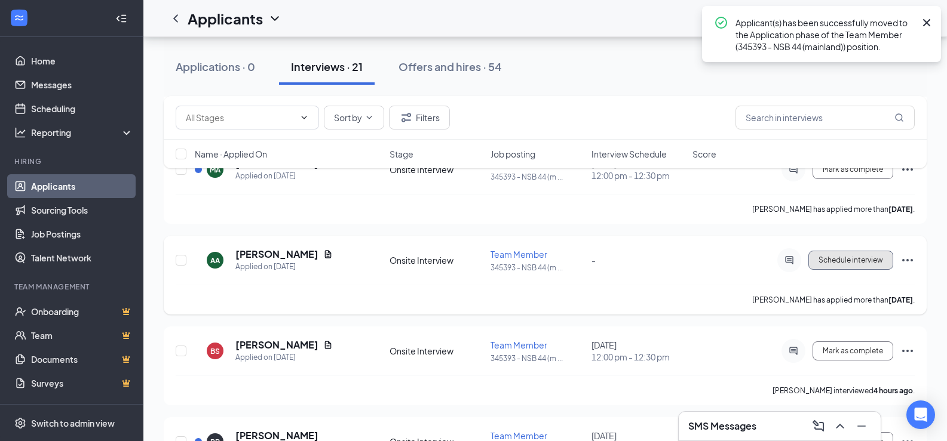
click at [834, 261] on span "Schedule interview" at bounding box center [850, 260] width 65 height 8
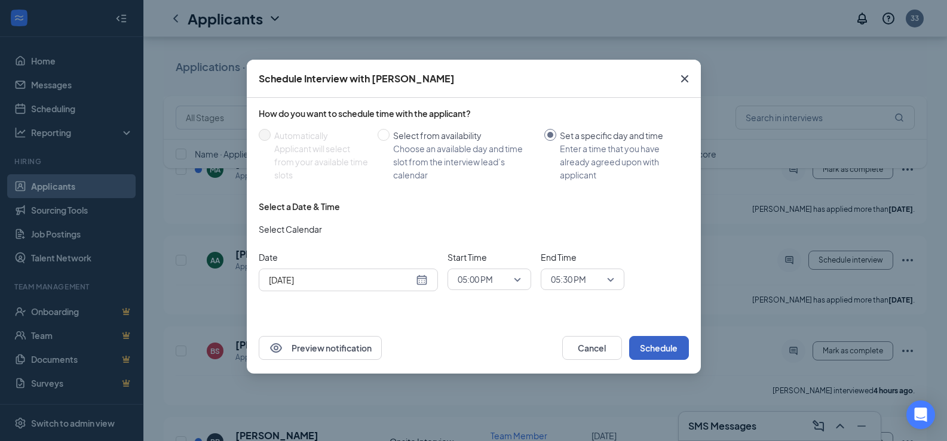
click at [670, 350] on button "Schedule" at bounding box center [659, 348] width 60 height 24
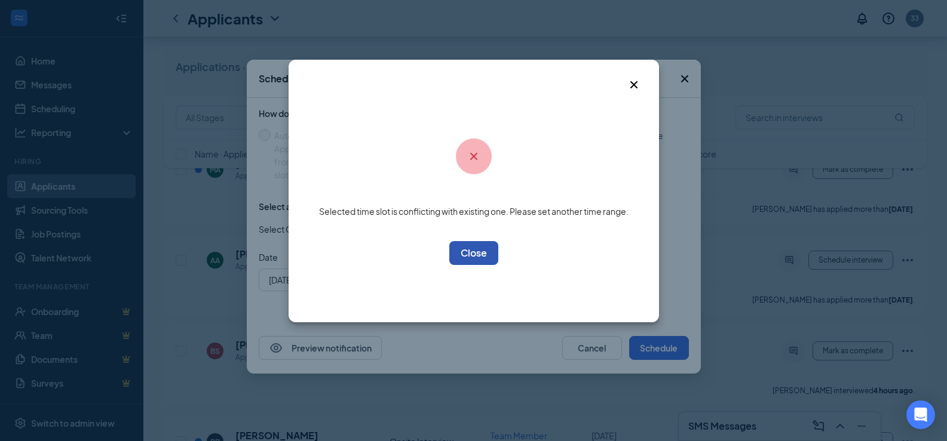
click at [467, 255] on button "OK" at bounding box center [473, 253] width 49 height 24
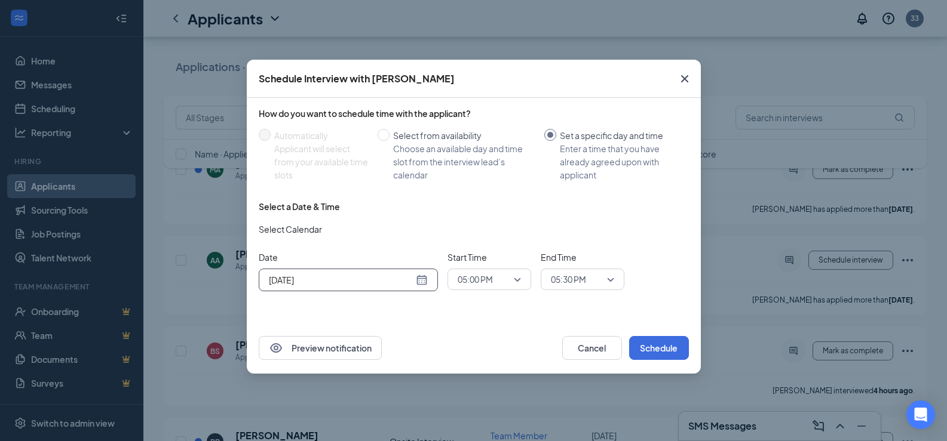
click at [421, 283] on div "[DATE]" at bounding box center [348, 280] width 159 height 13
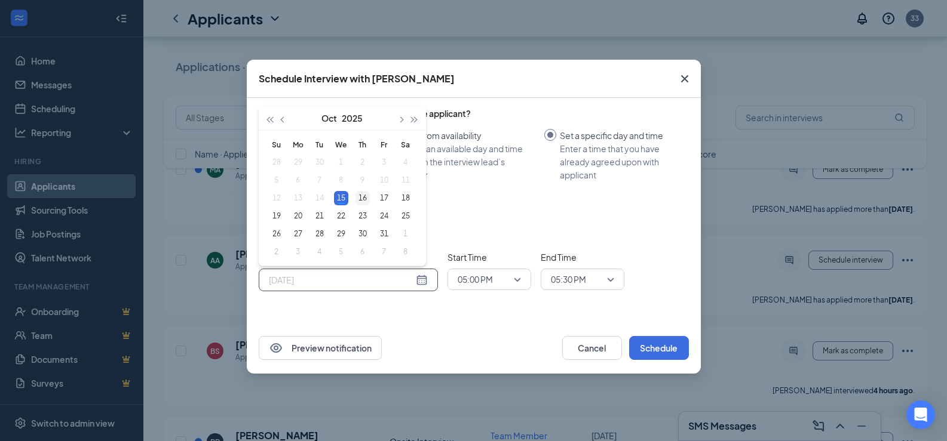
type input "[DATE]"
click at [358, 193] on div "16" at bounding box center [362, 198] width 14 height 14
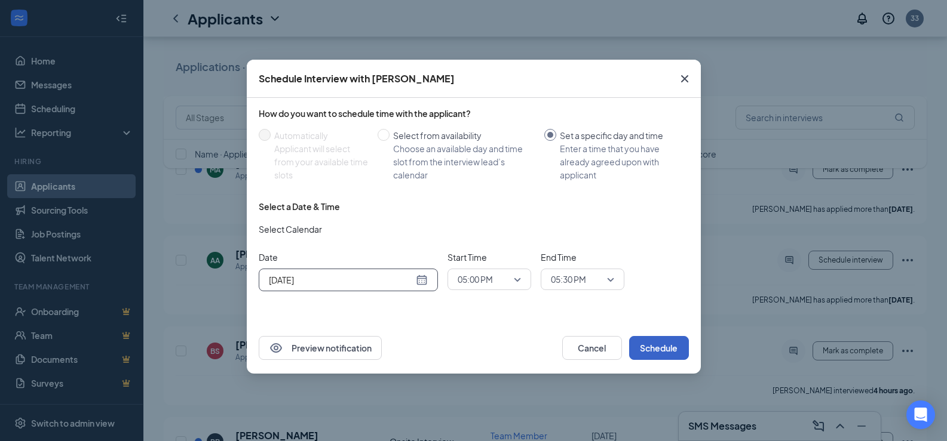
click at [667, 352] on button "Schedule" at bounding box center [659, 348] width 60 height 24
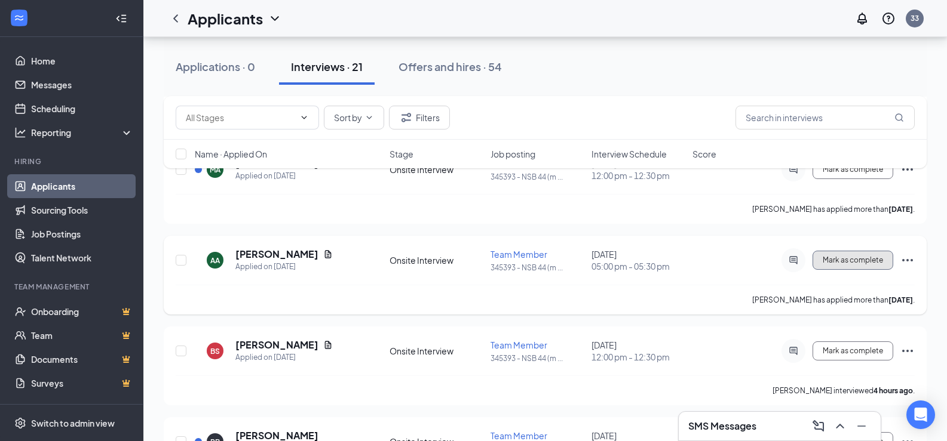
click at [820, 262] on button "Mark as complete" at bounding box center [852, 260] width 81 height 19
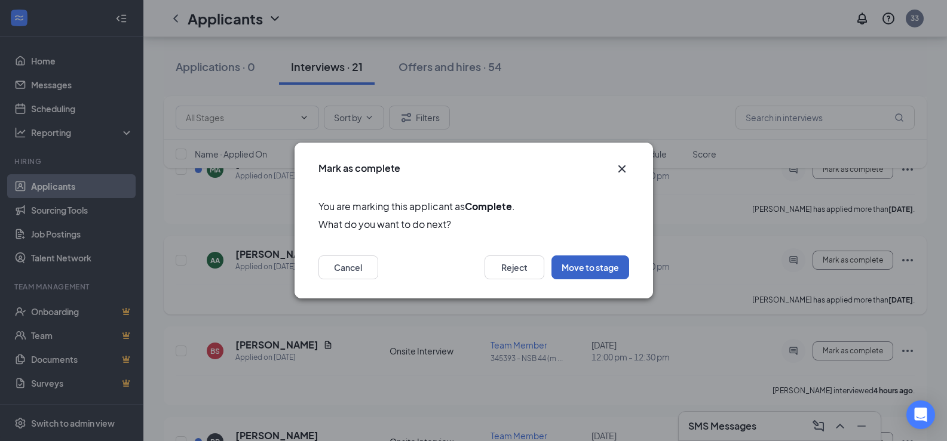
click at [599, 267] on button "Move to stage" at bounding box center [590, 268] width 78 height 24
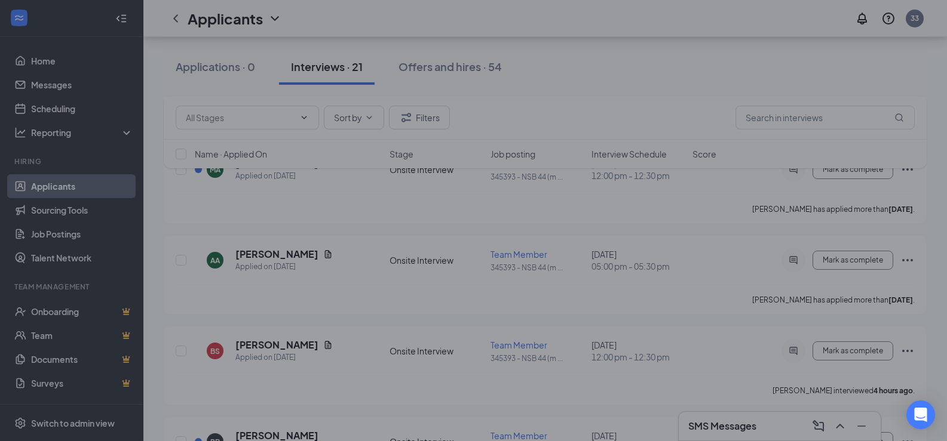
type input "Application (next stage)"
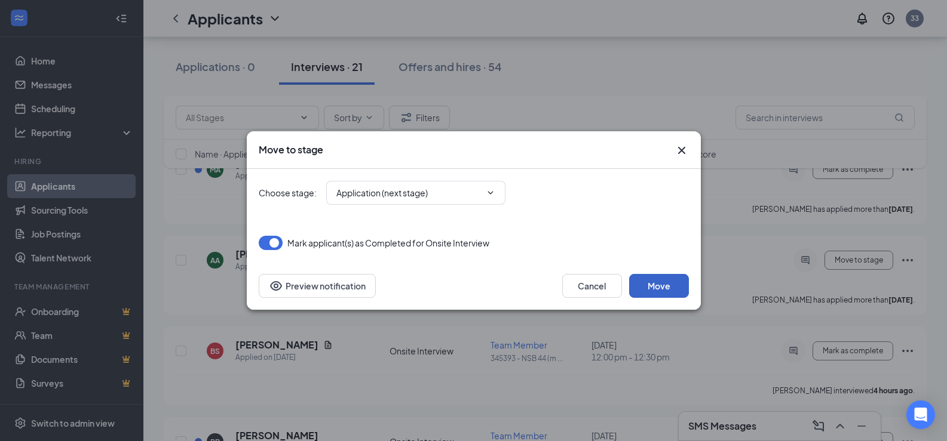
click at [672, 288] on button "Move" at bounding box center [659, 286] width 60 height 24
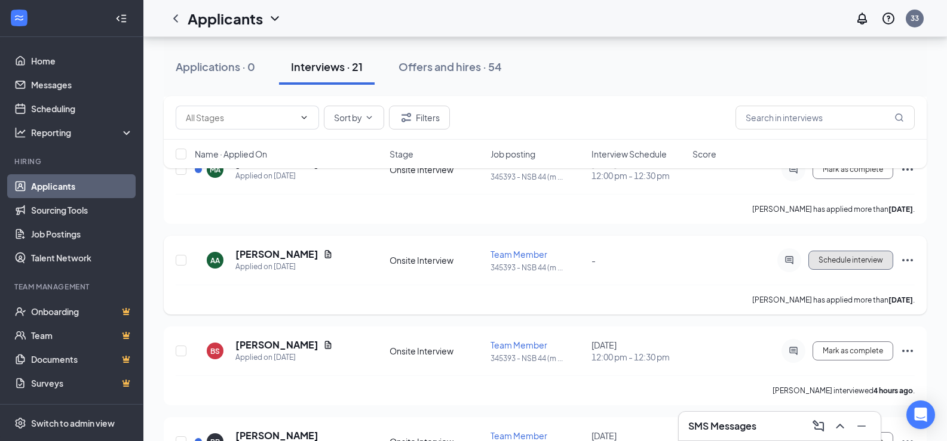
click at [837, 259] on span "Schedule interview" at bounding box center [850, 260] width 65 height 8
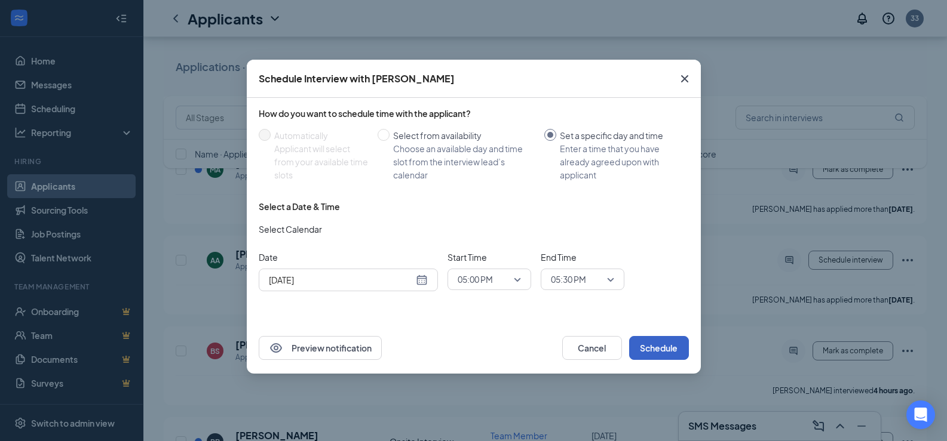
click at [651, 347] on button "Schedule" at bounding box center [659, 348] width 60 height 24
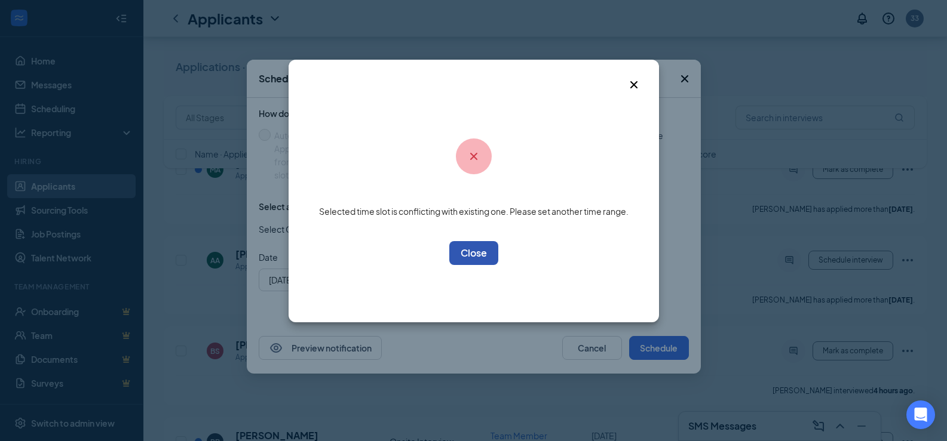
click at [463, 250] on button "OK" at bounding box center [473, 253] width 49 height 24
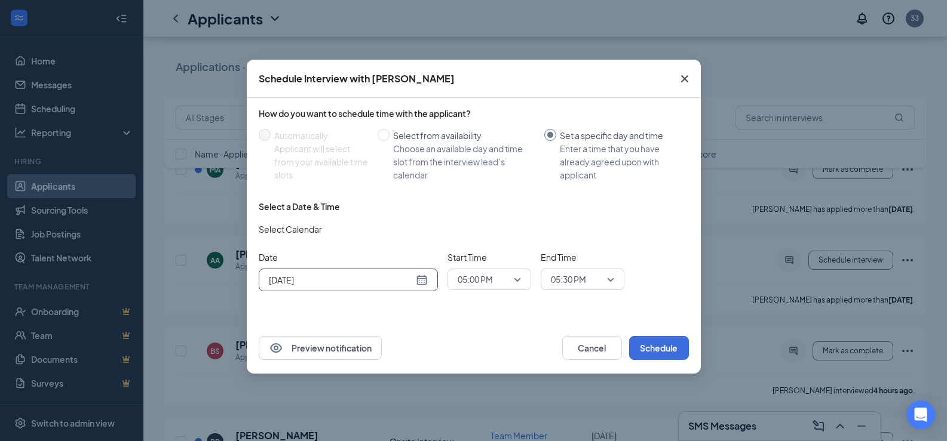
click at [418, 280] on div "[DATE]" at bounding box center [348, 280] width 159 height 13
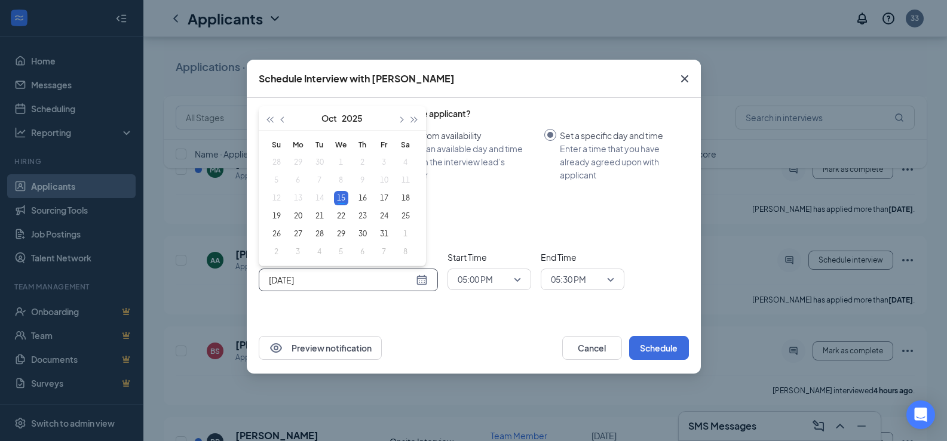
click at [321, 198] on table "Su Mo Tu We Th Fr Sa 28 29 30 1 2 3 4 5 6 7 8 9 10 11 12 13 14 15 16 17 18 19 2…" at bounding box center [341, 198] width 151 height 125
type input "[DATE]"
click at [342, 198] on div "15" at bounding box center [341, 198] width 14 height 14
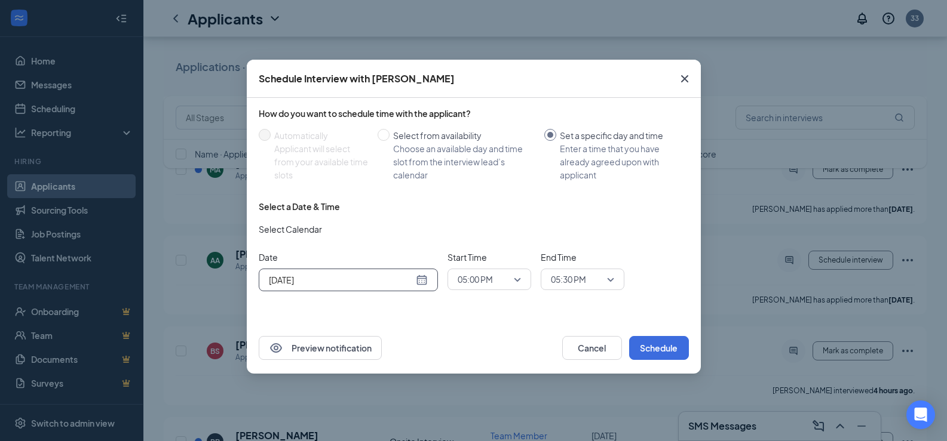
click at [462, 327] on div "Preview notification Cancel Schedule" at bounding box center [474, 348] width 454 height 51
click at [518, 279] on span "05:00 PM" at bounding box center [489, 280] width 63 height 18
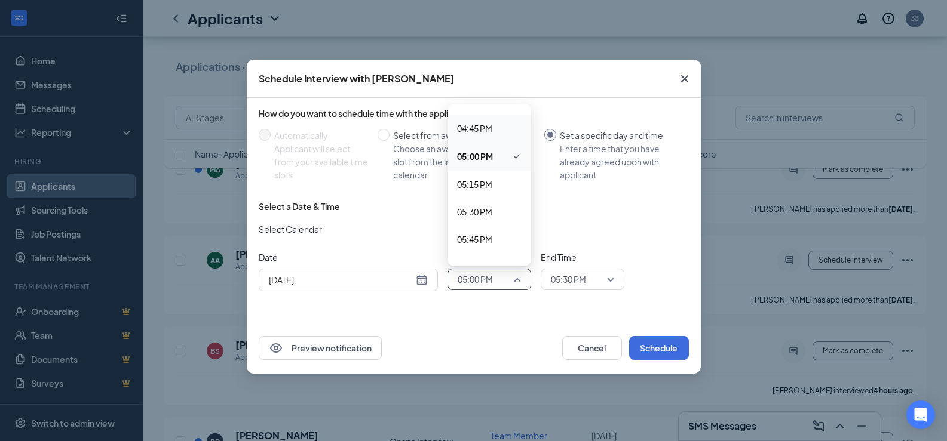
scroll to position [1864, 0]
click at [475, 182] on span "05:30 PM" at bounding box center [474, 183] width 35 height 13
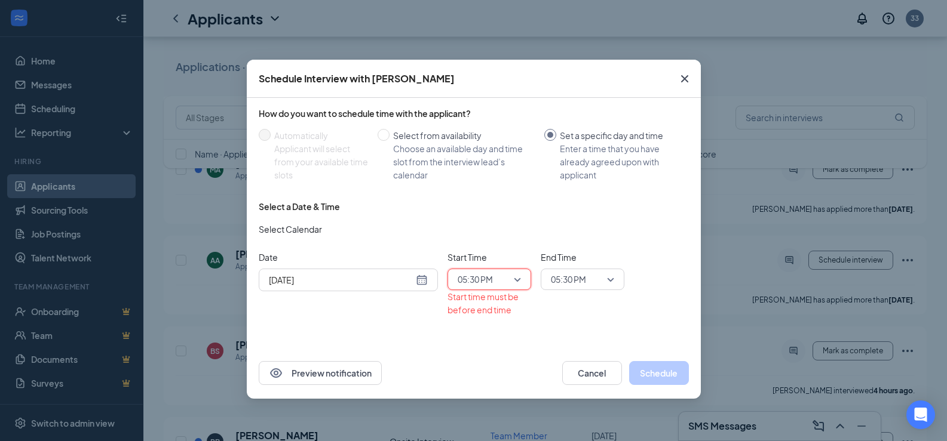
click at [612, 279] on span "05:30 PM" at bounding box center [582, 280] width 63 height 18
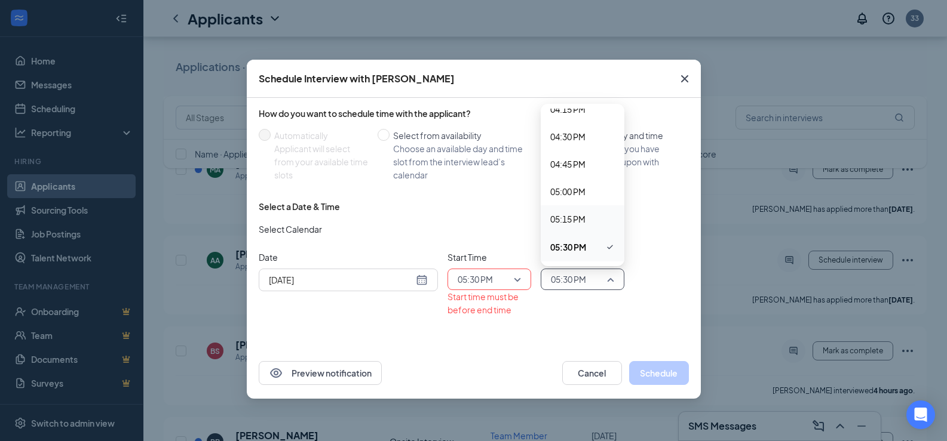
scroll to position [1859, 0]
click at [578, 215] on span "05:45 PM" at bounding box center [567, 215] width 35 height 13
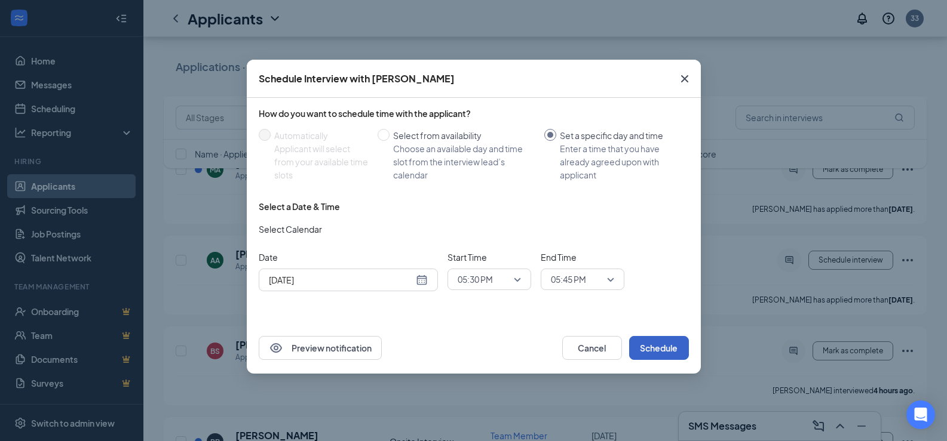
drag, startPoint x: 672, startPoint y: 348, endPoint x: 765, endPoint y: 330, distance: 94.8
click at [672, 347] on button "Schedule" at bounding box center [659, 348] width 60 height 24
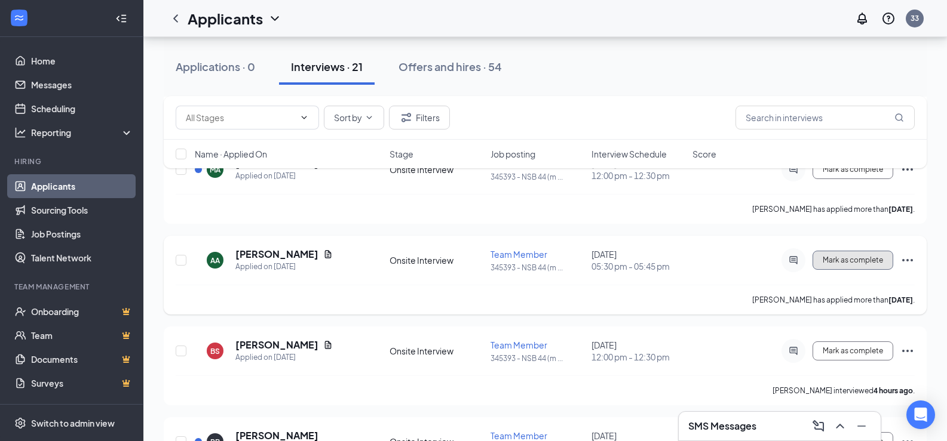
click at [837, 261] on span "Mark as complete" at bounding box center [853, 260] width 60 height 8
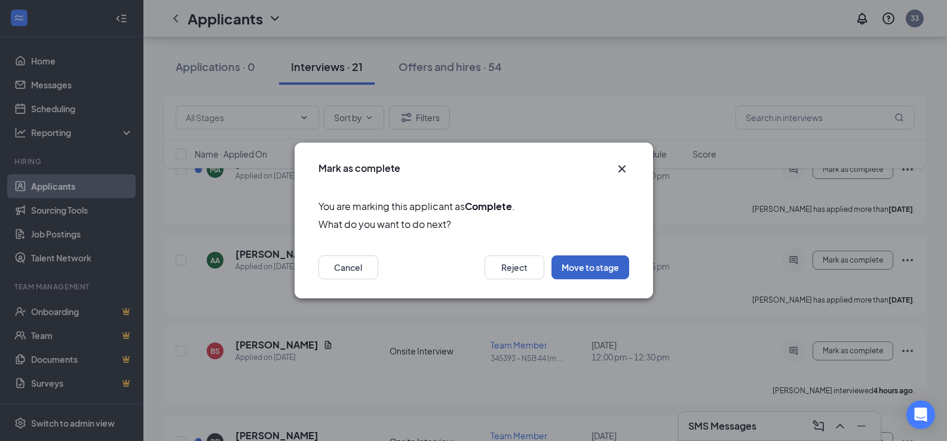
click at [581, 271] on button "Move to stage" at bounding box center [590, 268] width 78 height 24
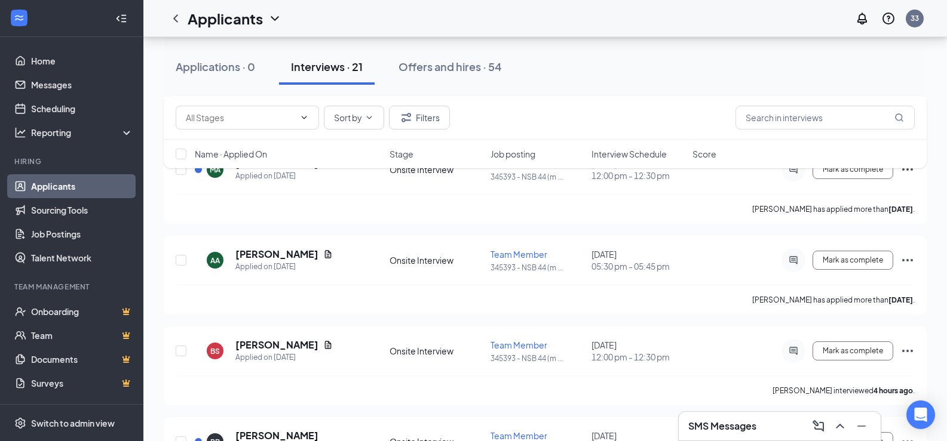
type input "Application (next stage)"
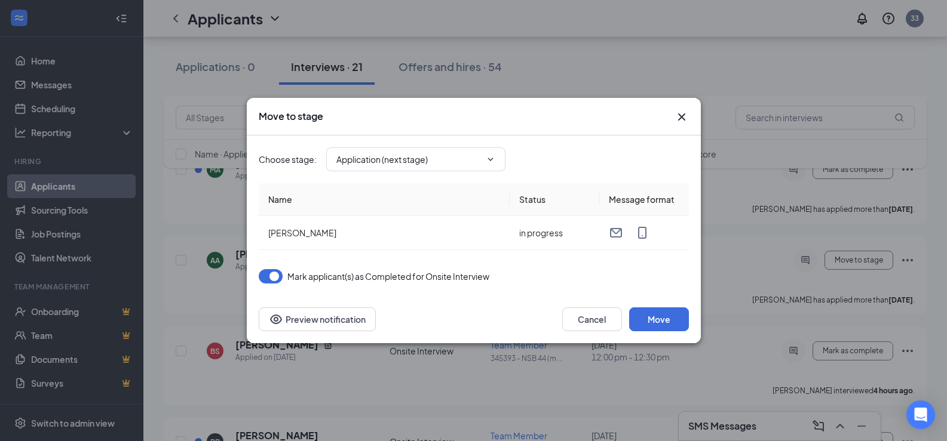
click at [677, 120] on icon "Cross" at bounding box center [681, 117] width 14 height 14
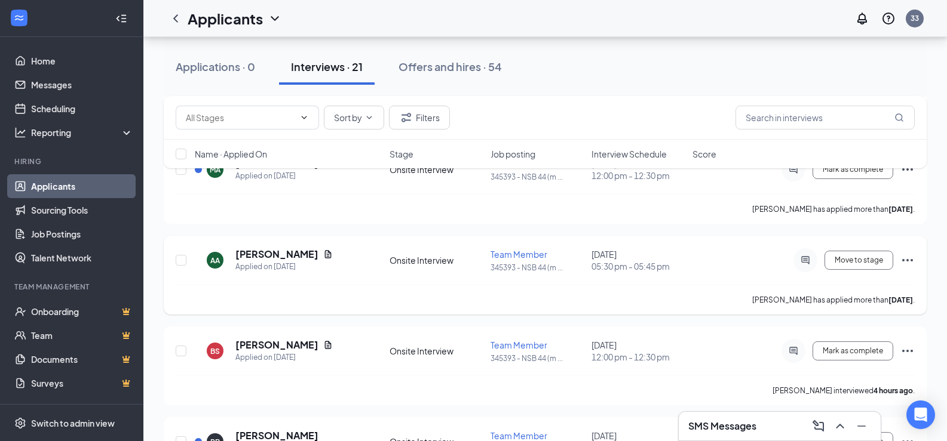
click at [905, 264] on icon "Ellipses" at bounding box center [907, 260] width 14 height 14
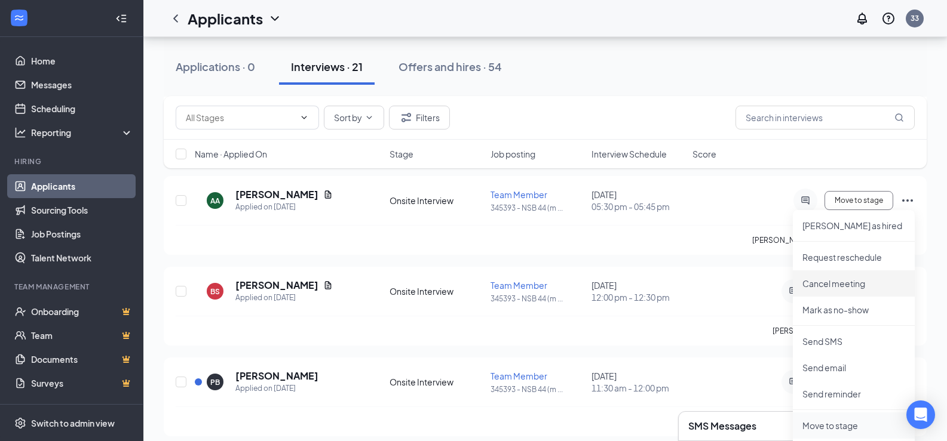
scroll to position [358, 0]
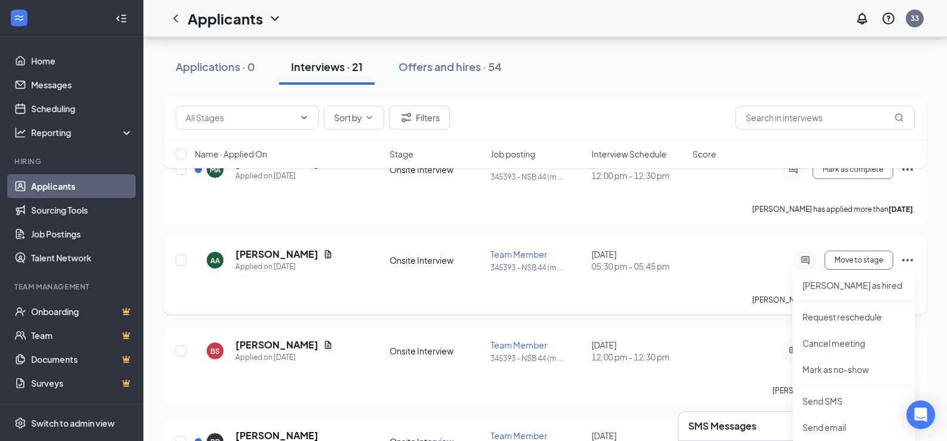
click at [667, 271] on span "05:30 pm - 05:45 pm" at bounding box center [638, 266] width 94 height 12
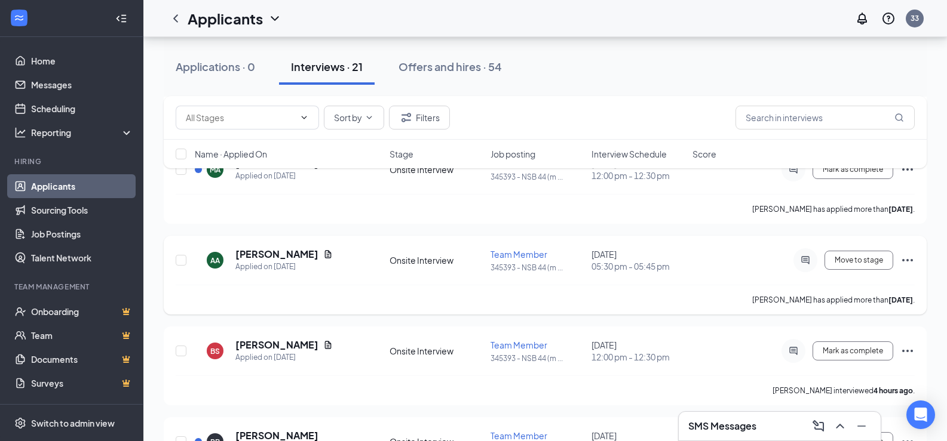
click at [908, 258] on icon "Ellipses" at bounding box center [907, 260] width 14 height 14
drag, startPoint x: 234, startPoint y: 253, endPoint x: 321, endPoint y: 252, distance: 87.2
click at [321, 252] on div "AA [PERSON_NAME] Applied on [DATE]" at bounding box center [289, 260] width 188 height 25
copy h5 "[PERSON_NAME]"
